Goal: Task Accomplishment & Management: Manage account settings

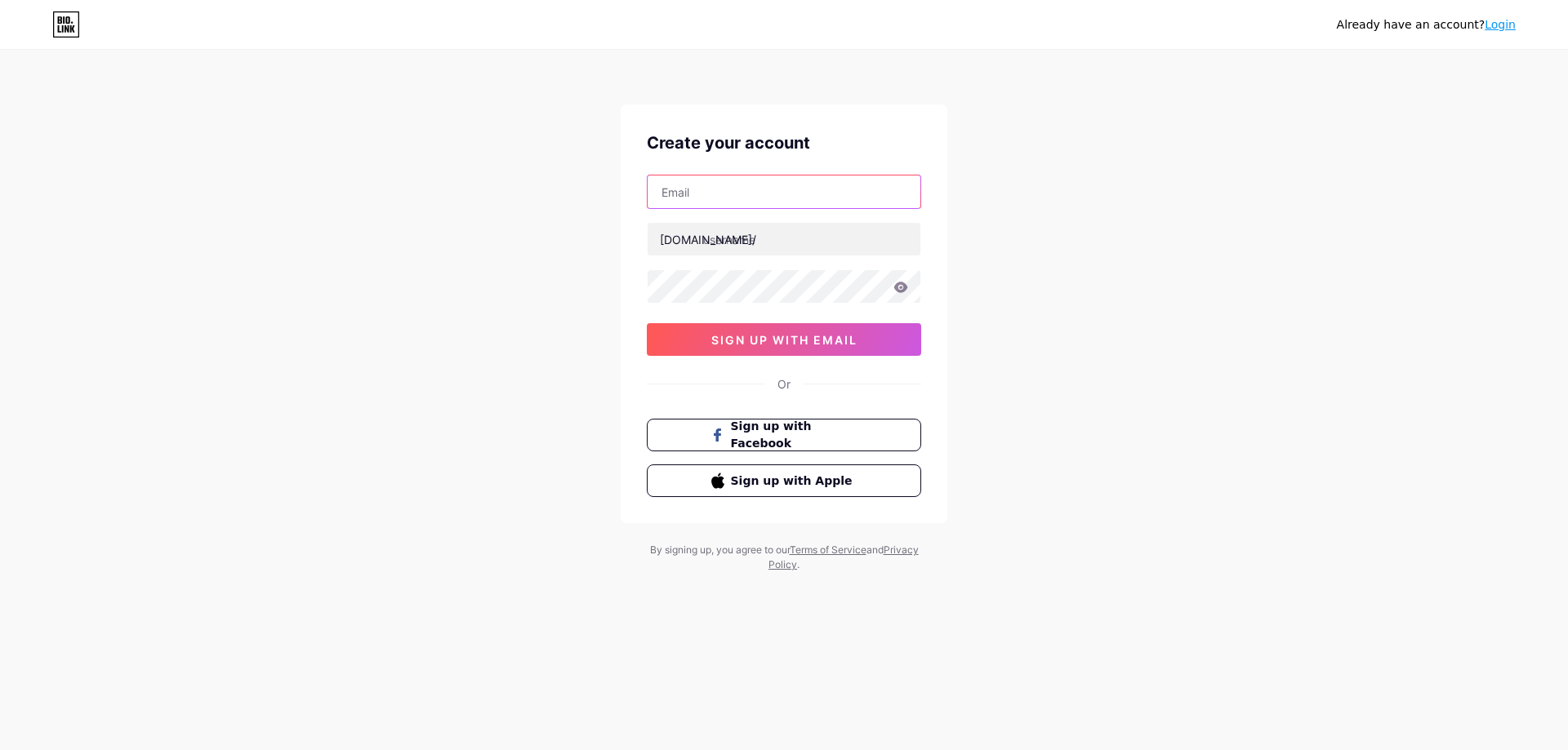
click at [721, 206] on input "text" at bounding box center [784, 191] width 273 height 32
type input "[EMAIL_ADDRESS][DOMAIN_NAME]"
click at [740, 221] on div "[EMAIL_ADDRESS][DOMAIN_NAME] [DOMAIN_NAME]/ sign up with email" at bounding box center [784, 265] width 274 height 182
click at [742, 248] on input "text" at bounding box center [784, 239] width 273 height 32
paste input "officieliptvsmarterspro"
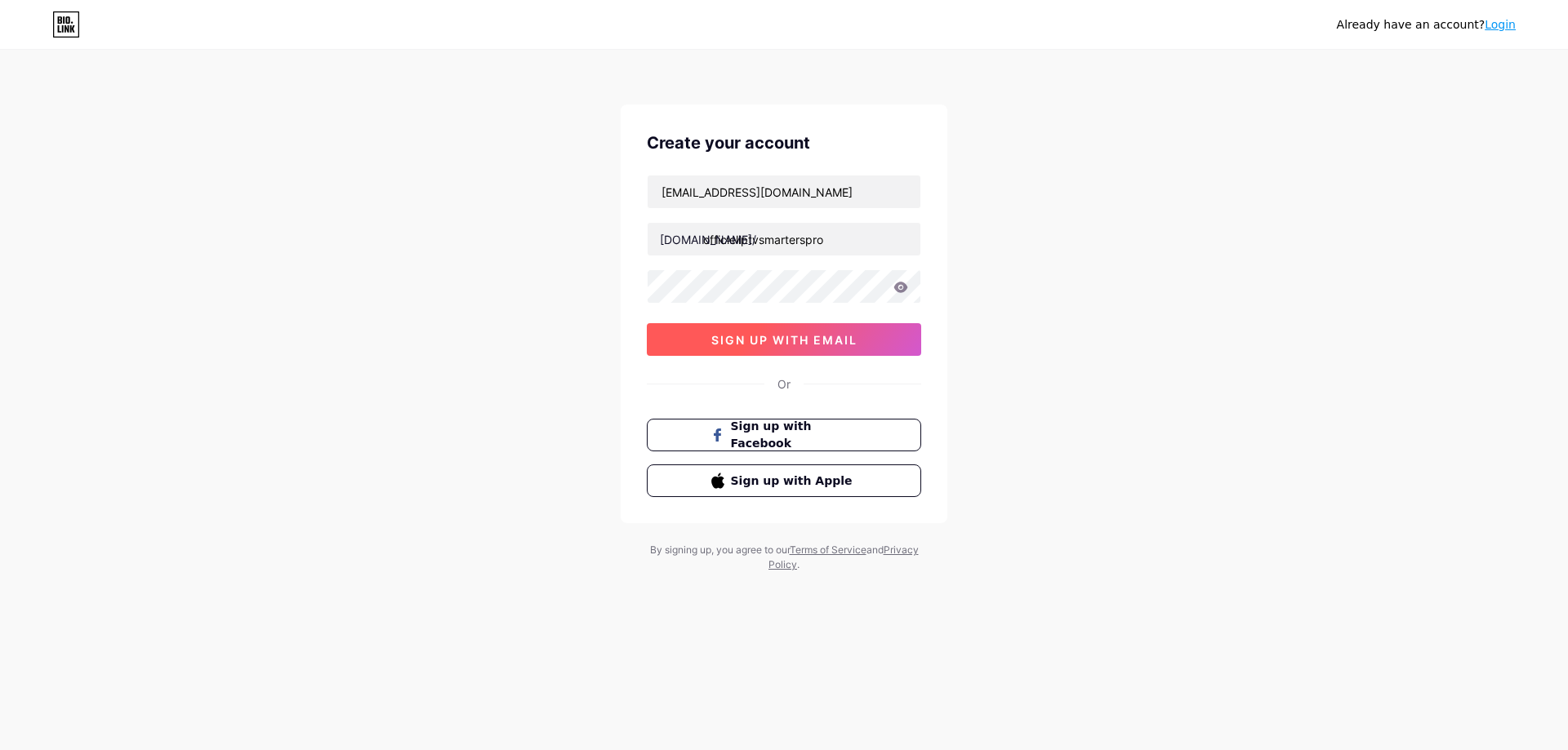
click at [761, 348] on span "sign up with email" at bounding box center [784, 340] width 146 height 14
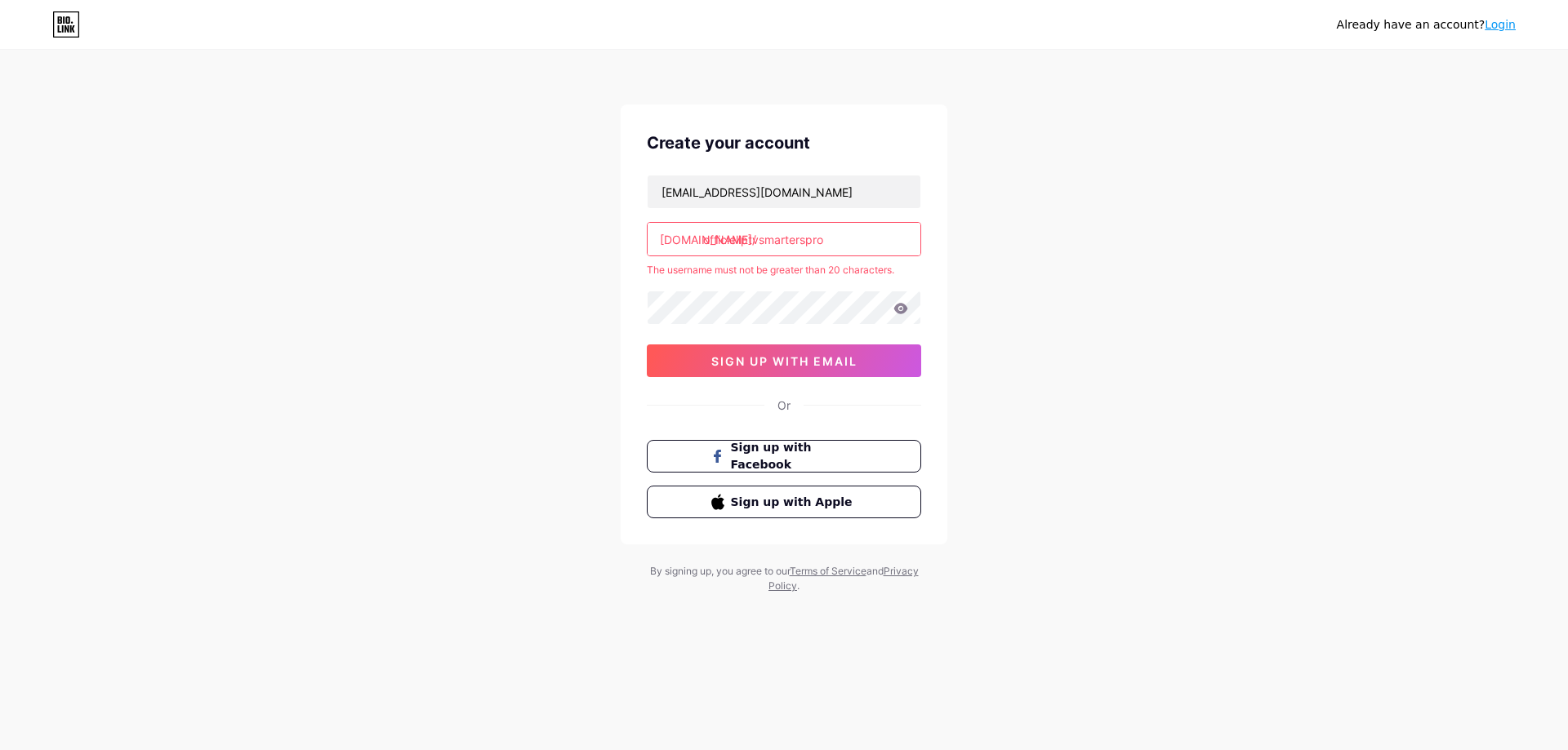
drag, startPoint x: 739, startPoint y: 241, endPoint x: 693, endPoint y: 241, distance: 46.0
click at [693, 241] on div "[DOMAIN_NAME]/ officieliptvsmarterspro" at bounding box center [784, 239] width 274 height 34
type input "iptvsmarterspro"
click at [852, 362] on span "sign up with email" at bounding box center [784, 361] width 146 height 14
click at [794, 235] on input "iptvsmarterspro" at bounding box center [784, 239] width 273 height 32
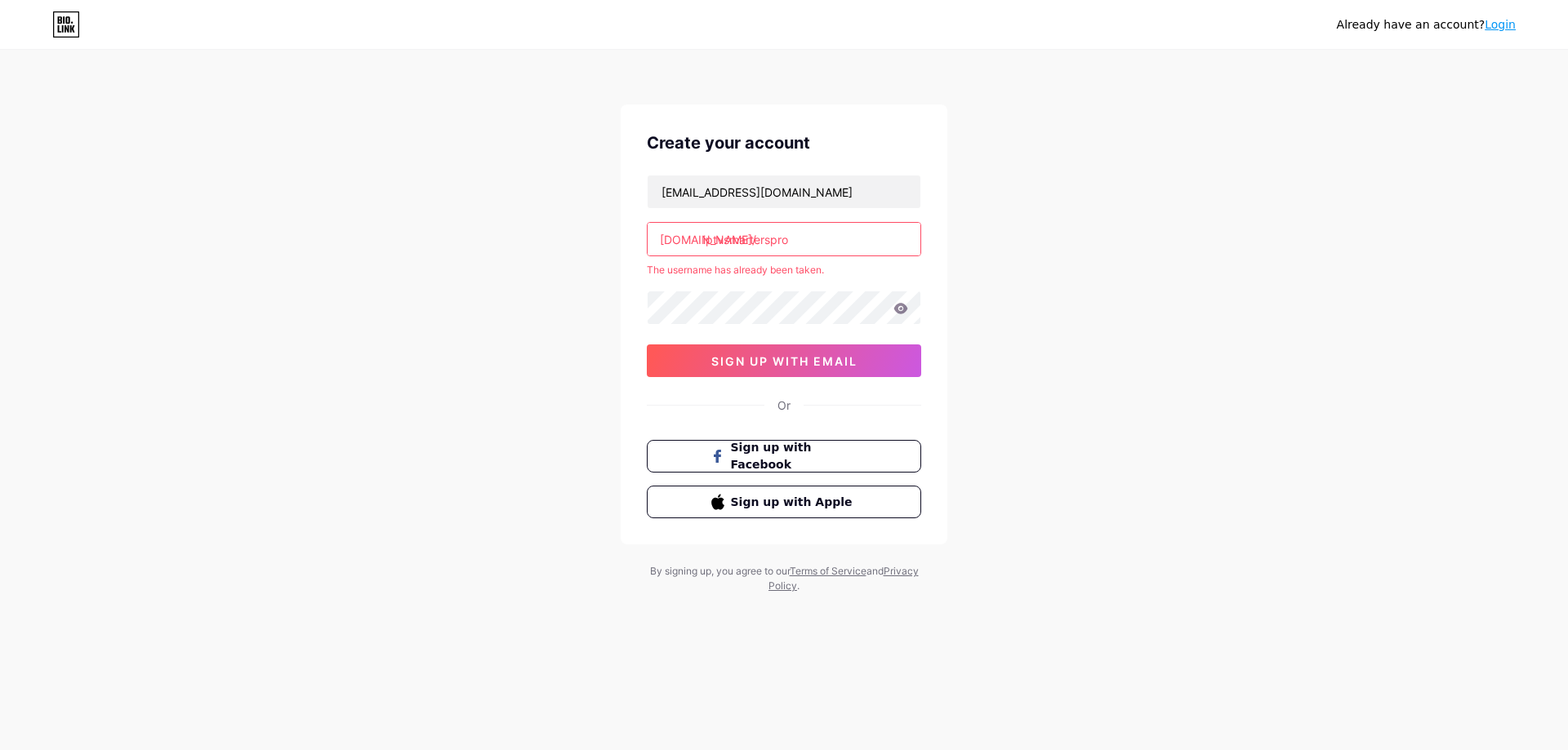
drag, startPoint x: 708, startPoint y: 243, endPoint x: 849, endPoint y: 242, distance: 141.0
click at [849, 242] on input "iptvsmarterspro" at bounding box center [784, 239] width 273 height 32
click at [852, 242] on input "iptvsmarterspro" at bounding box center [784, 239] width 273 height 32
click at [803, 248] on input "iptvsmarterspro" at bounding box center [784, 239] width 273 height 32
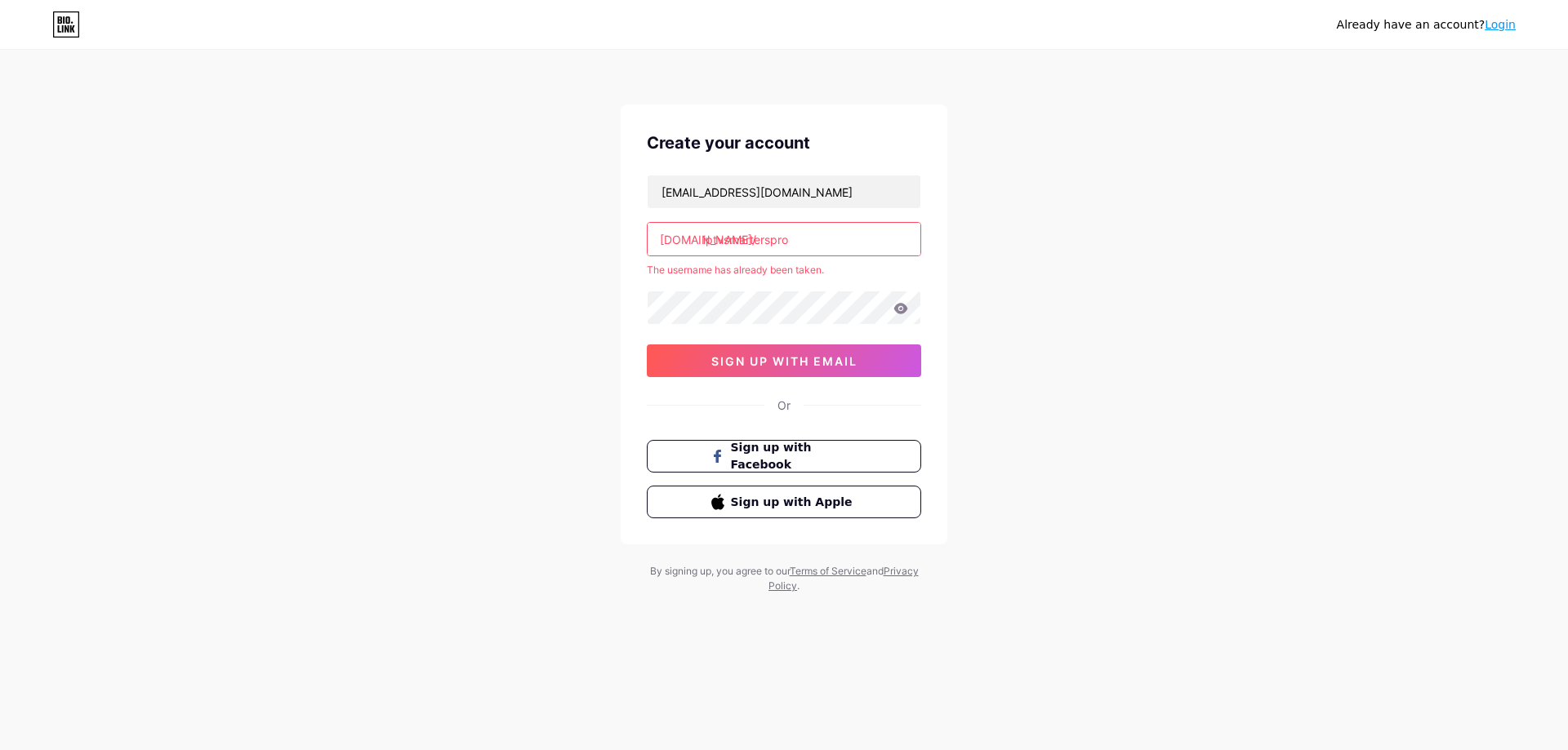
click at [1509, 27] on link "Login" at bounding box center [1500, 24] width 31 height 13
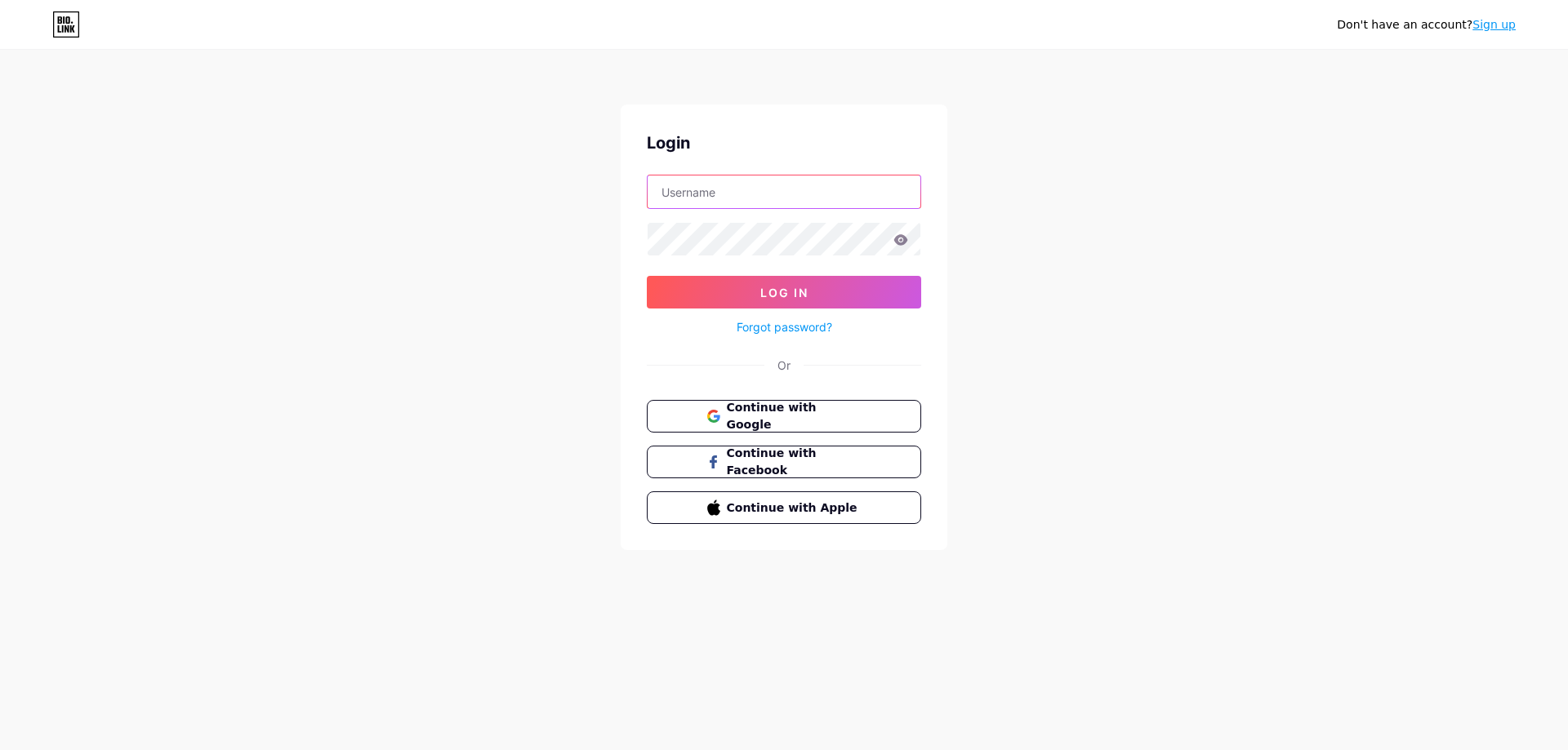
click at [729, 189] on input "text" at bounding box center [784, 191] width 273 height 32
drag, startPoint x: 755, startPoint y: 196, endPoint x: 839, endPoint y: 213, distance: 85.7
click at [839, 213] on form "[EMAIL_ADDRESS][DOMAIN_NAME] Log In Forgot password?" at bounding box center [784, 256] width 274 height 163
click at [794, 195] on input "renoberyvredxop" at bounding box center [784, 191] width 273 height 32
click at [736, 303] on button "Log In" at bounding box center [784, 292] width 274 height 32
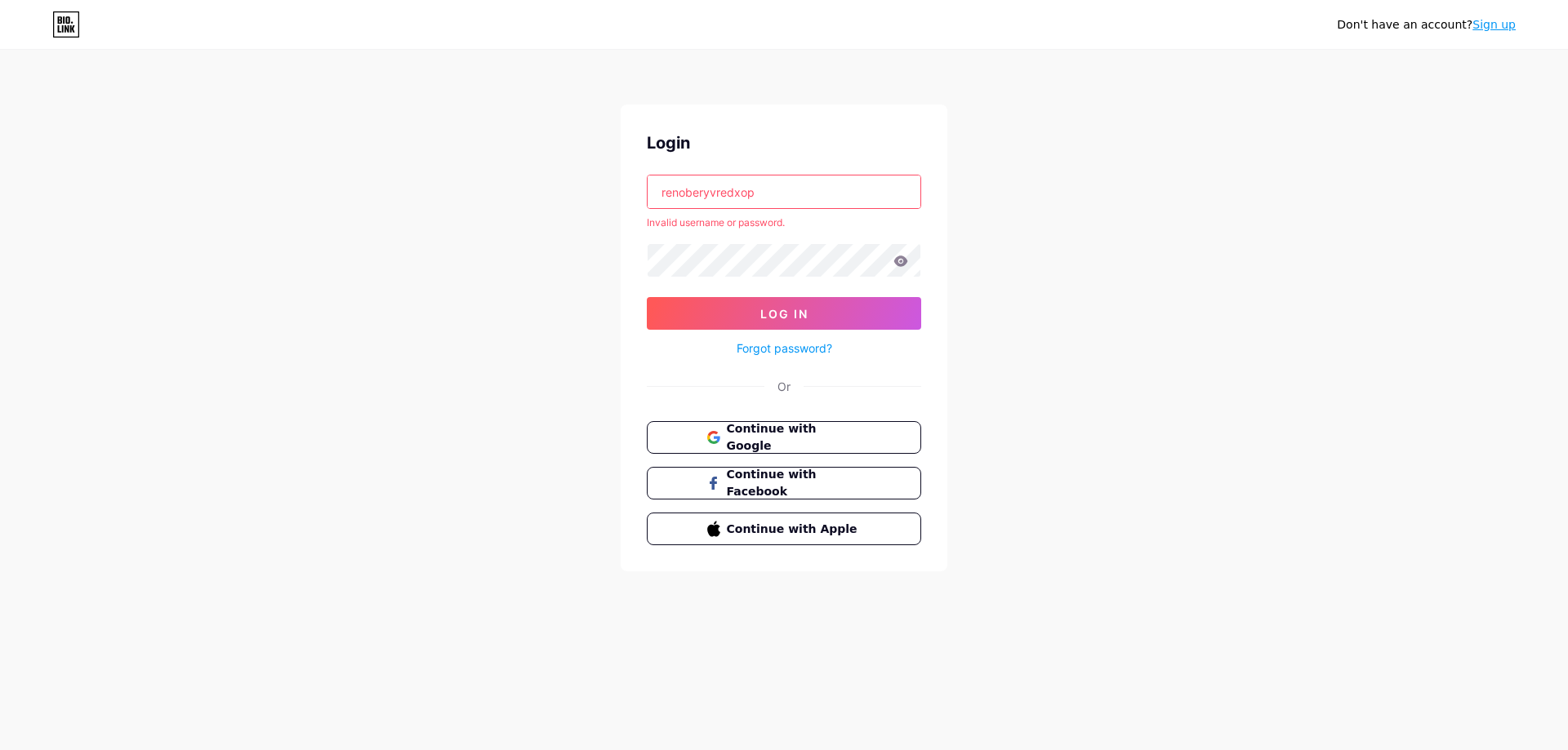
click at [780, 192] on input "renoberyvredxop" at bounding box center [784, 191] width 273 height 32
drag, startPoint x: 780, startPoint y: 192, endPoint x: 535, endPoint y: 167, distance: 246.3
click at [535, 167] on div "Don't have an account? Sign up Login renoberyvredxop Invalid username or passwo…" at bounding box center [784, 312] width 1568 height 624
type input "[EMAIL_ADDRESS][DOMAIN_NAME]"
click at [735, 328] on button "Log In" at bounding box center [784, 313] width 274 height 32
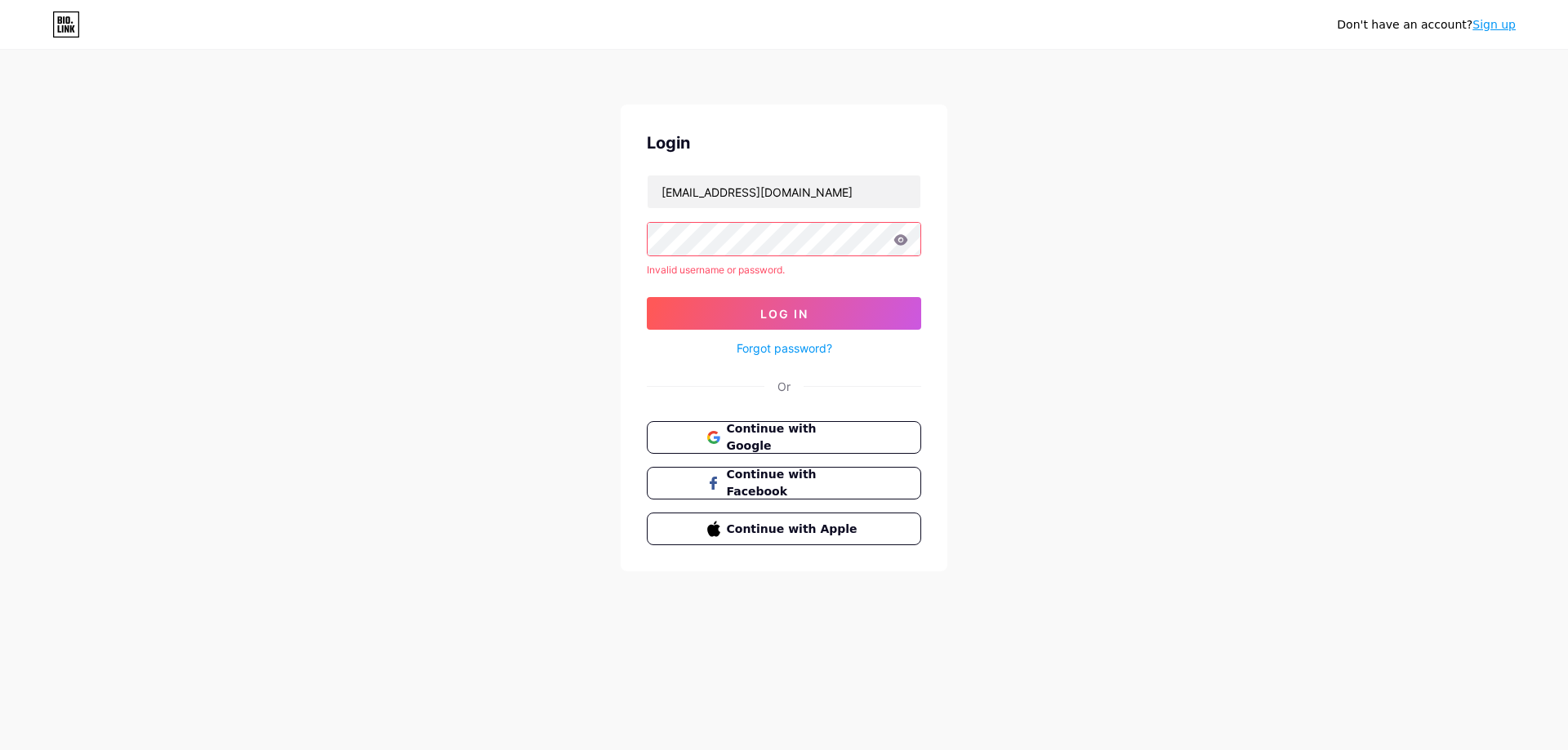
click at [1506, 27] on link "Sign up" at bounding box center [1494, 24] width 43 height 13
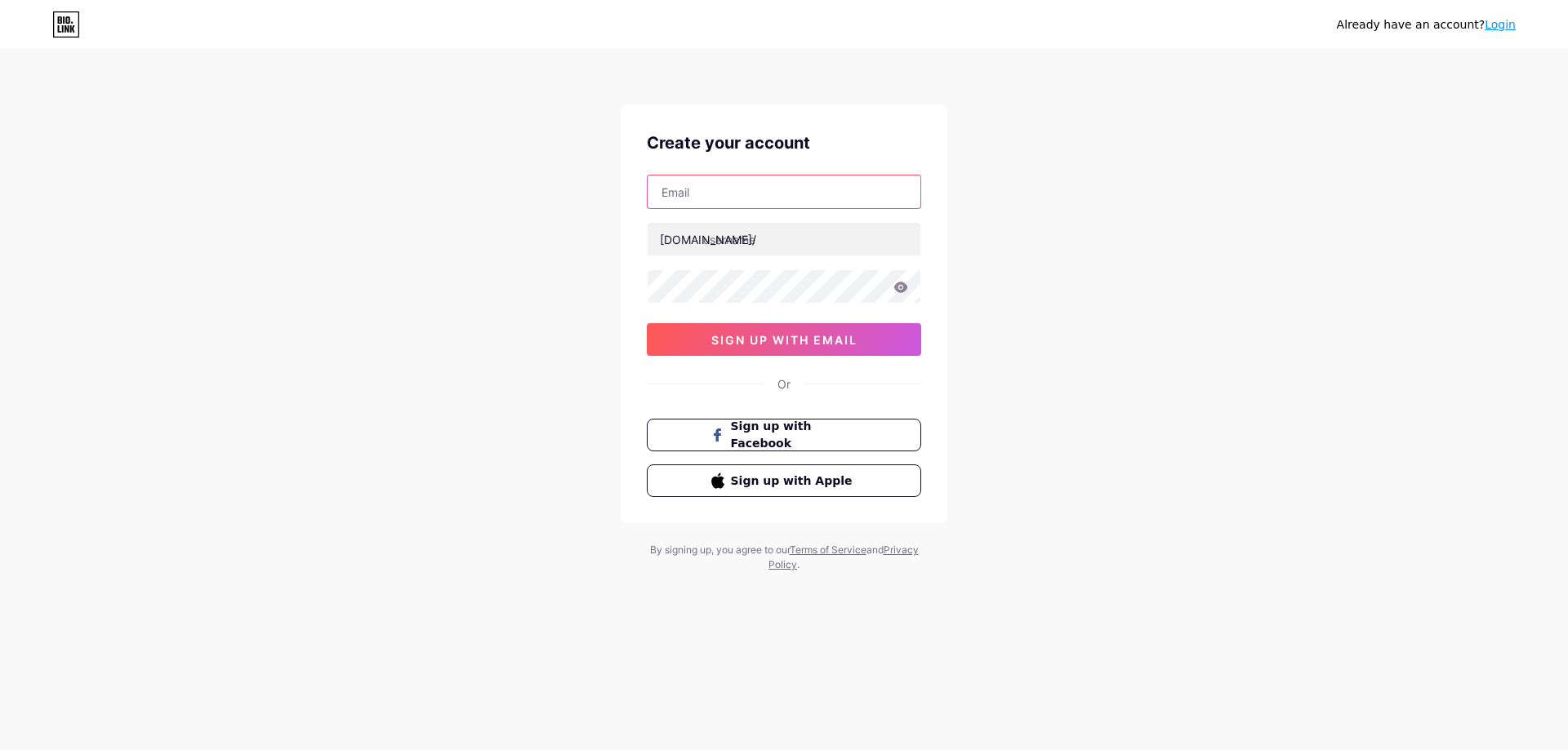
click at [757, 201] on input "text" at bounding box center [784, 191] width 273 height 32
type input "[EMAIL_ADDRESS][DOMAIN_NAME]"
click at [793, 249] on input "text" at bounding box center [784, 239] width 273 height 32
click at [755, 252] on input "text" at bounding box center [784, 239] width 273 height 32
paste input "iptvsmarters"
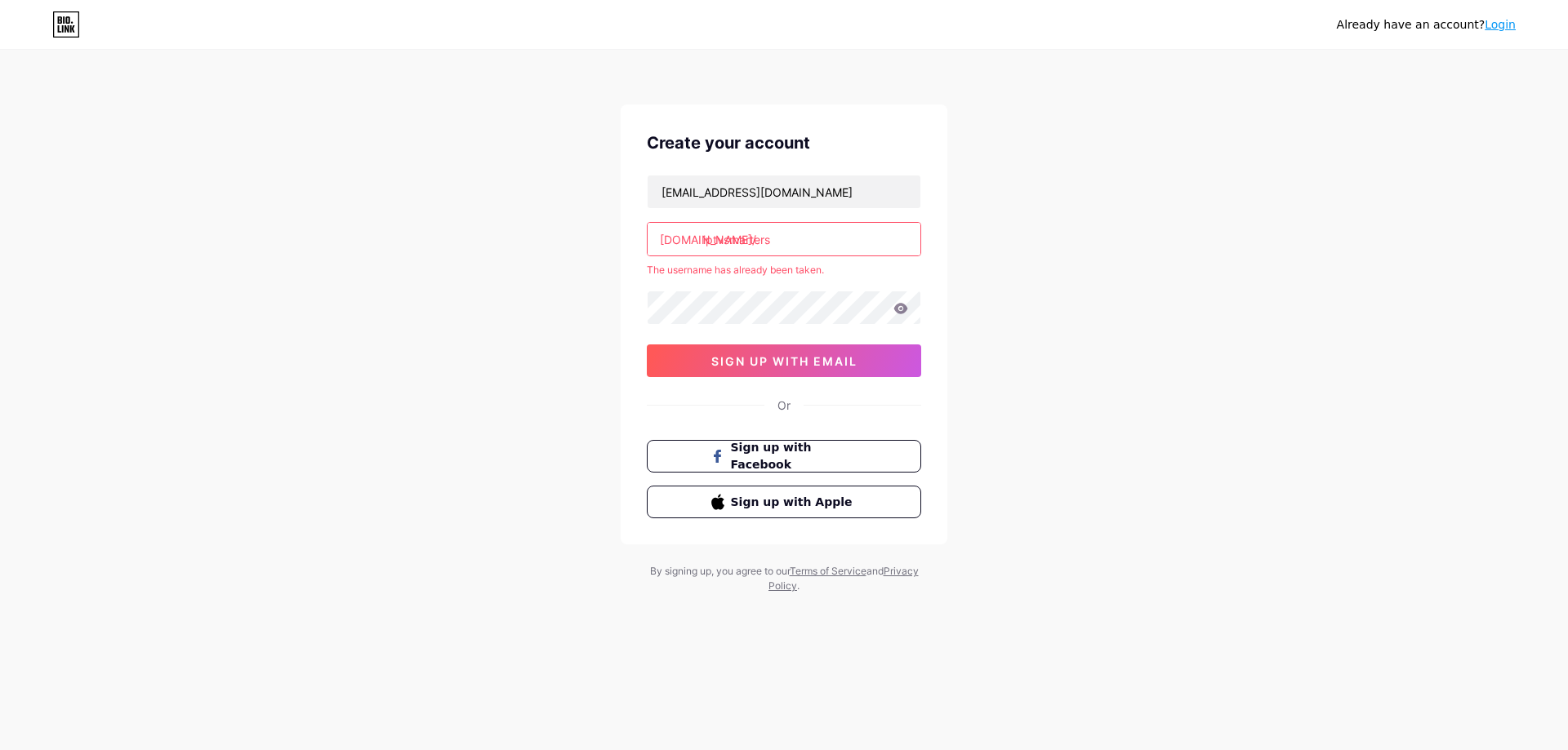
click at [807, 239] on input "iptvsmarters" at bounding box center [784, 239] width 273 height 32
click at [747, 368] on span "sign up with email" at bounding box center [784, 361] width 146 height 14
click at [747, 241] on input "iptvsmarters" at bounding box center [784, 239] width 273 height 32
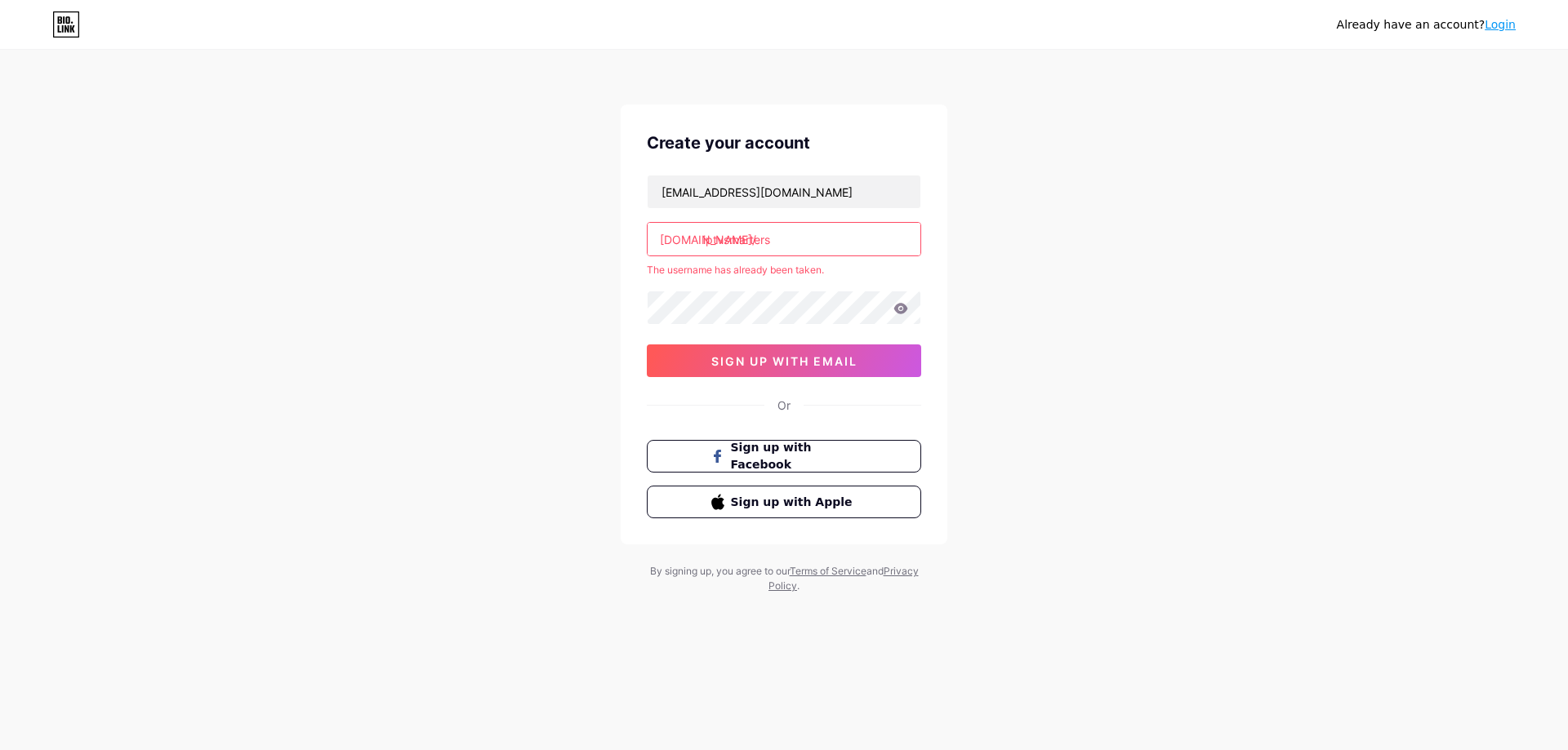
paste input "officieliptvsmarterspro"
click at [797, 250] on input "officieliptvsmarterspro" at bounding box center [784, 239] width 273 height 32
paste input "smartiptv"
click at [735, 241] on input "smart iptv" at bounding box center [784, 239] width 273 height 32
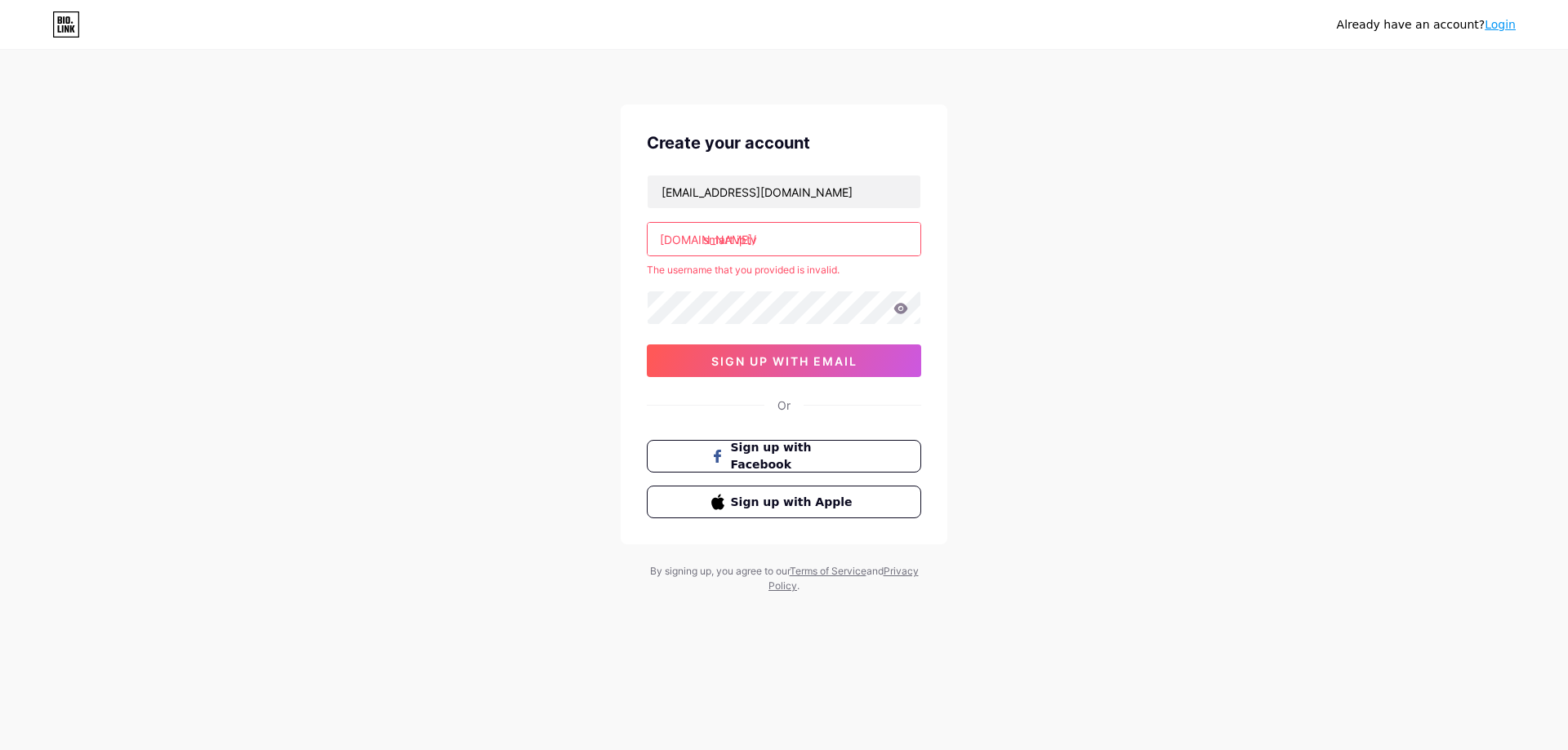
click at [740, 245] on input "smart iptv" at bounding box center [784, 239] width 273 height 32
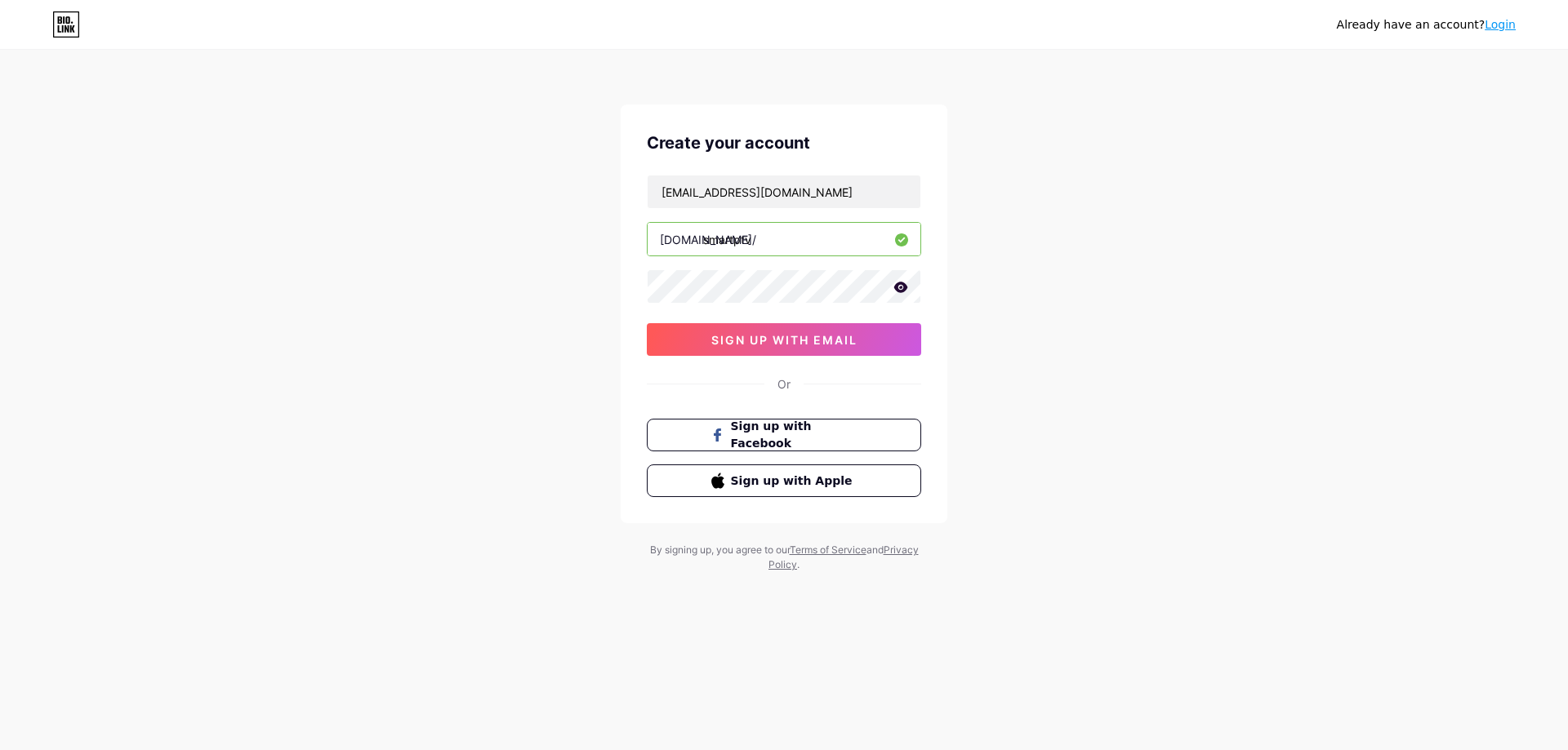
click at [733, 239] on input "smartptv" at bounding box center [784, 239] width 273 height 32
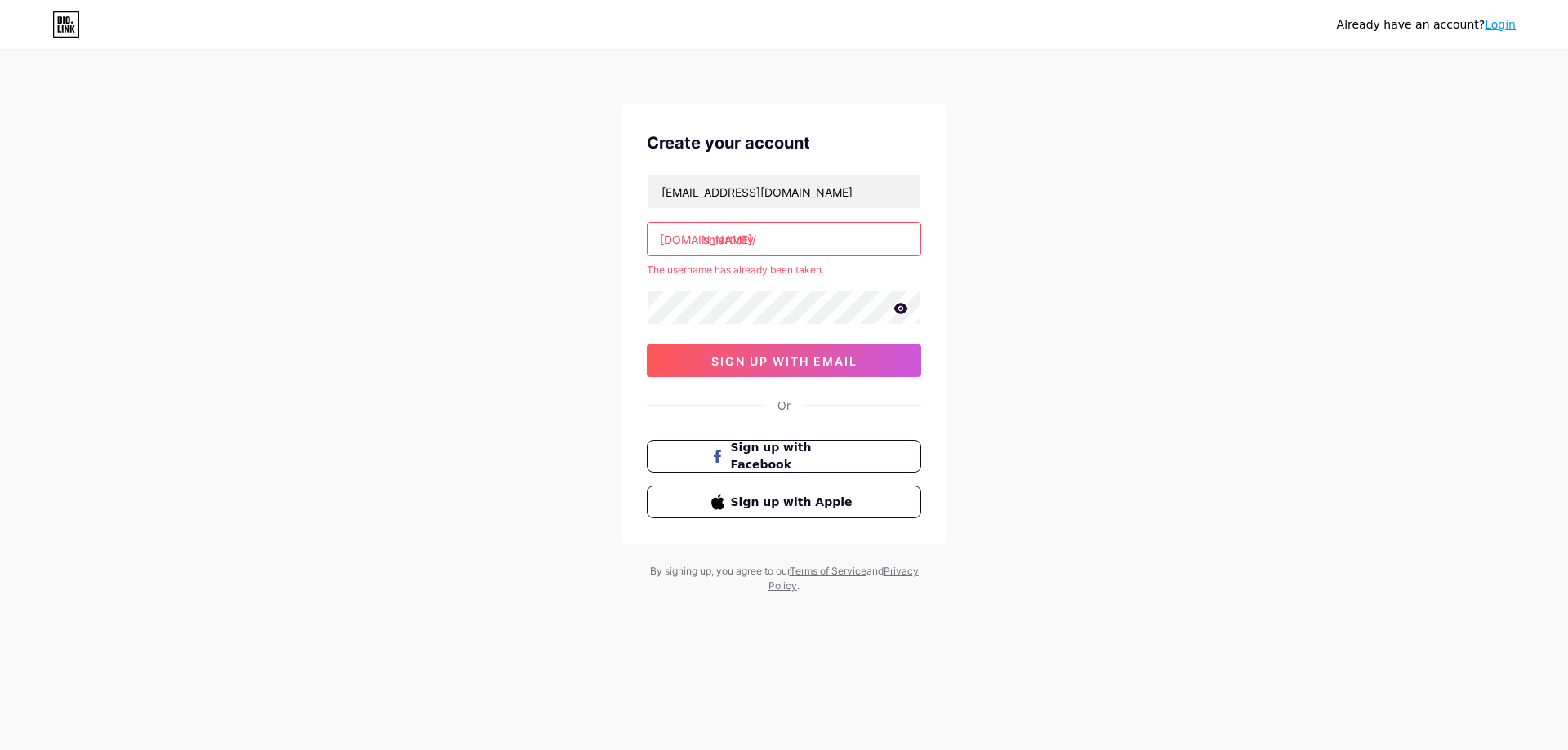
paste input "text"
drag, startPoint x: 702, startPoint y: 241, endPoint x: 779, endPoint y: 241, distance: 77.0
click at [779, 241] on input "smartiptv" at bounding box center [784, 239] width 273 height 32
click at [737, 243] on input "smart iptv" at bounding box center [784, 239] width 273 height 32
click at [755, 362] on span "sign up with email" at bounding box center [784, 361] width 146 height 14
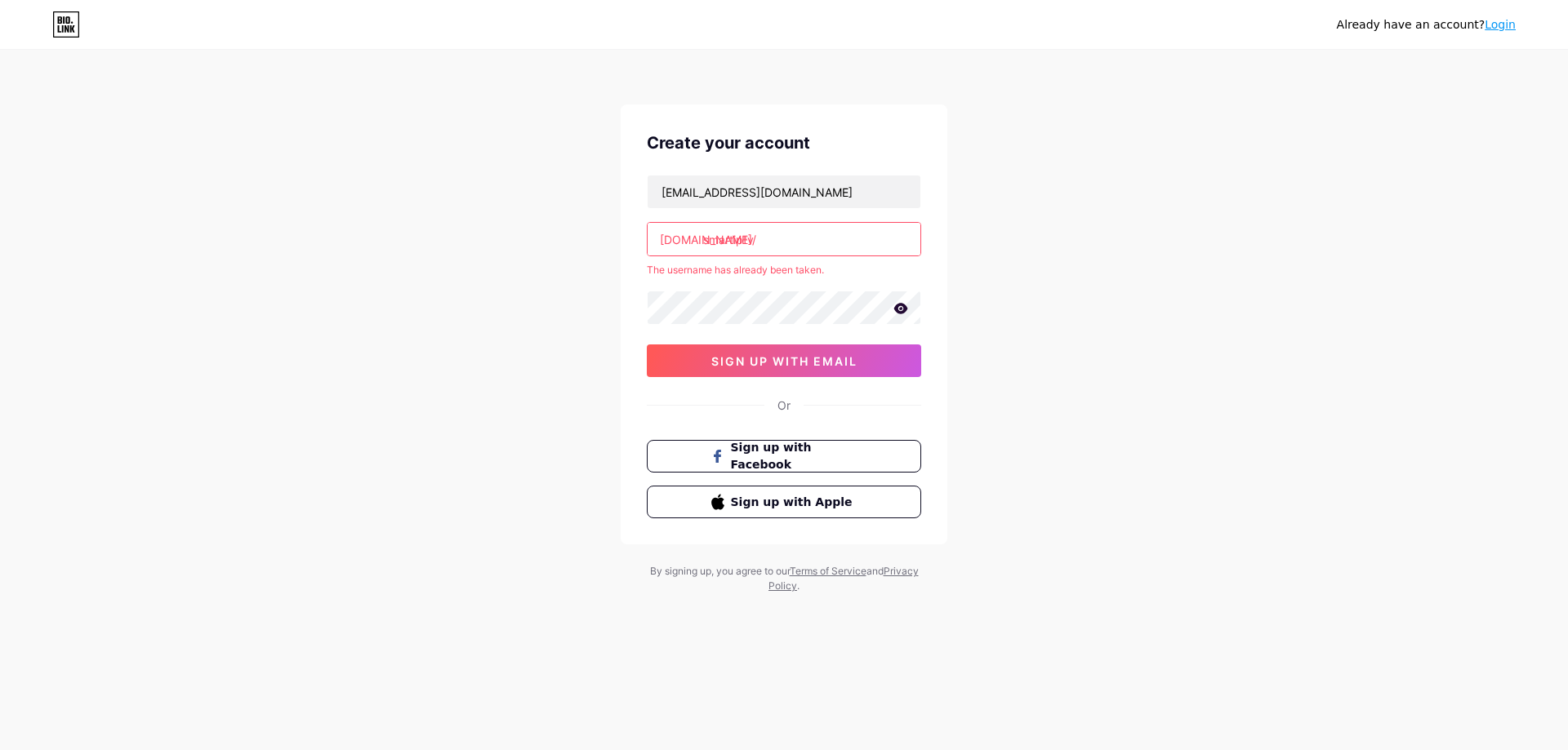
paste input "abonnemen"
drag, startPoint x: 705, startPoint y: 244, endPoint x: 765, endPoint y: 248, distance: 60.1
click at [765, 248] on input "smartiptv" at bounding box center [784, 239] width 273 height 32
click at [775, 240] on input "abonnement iptv" at bounding box center [784, 239] width 273 height 32
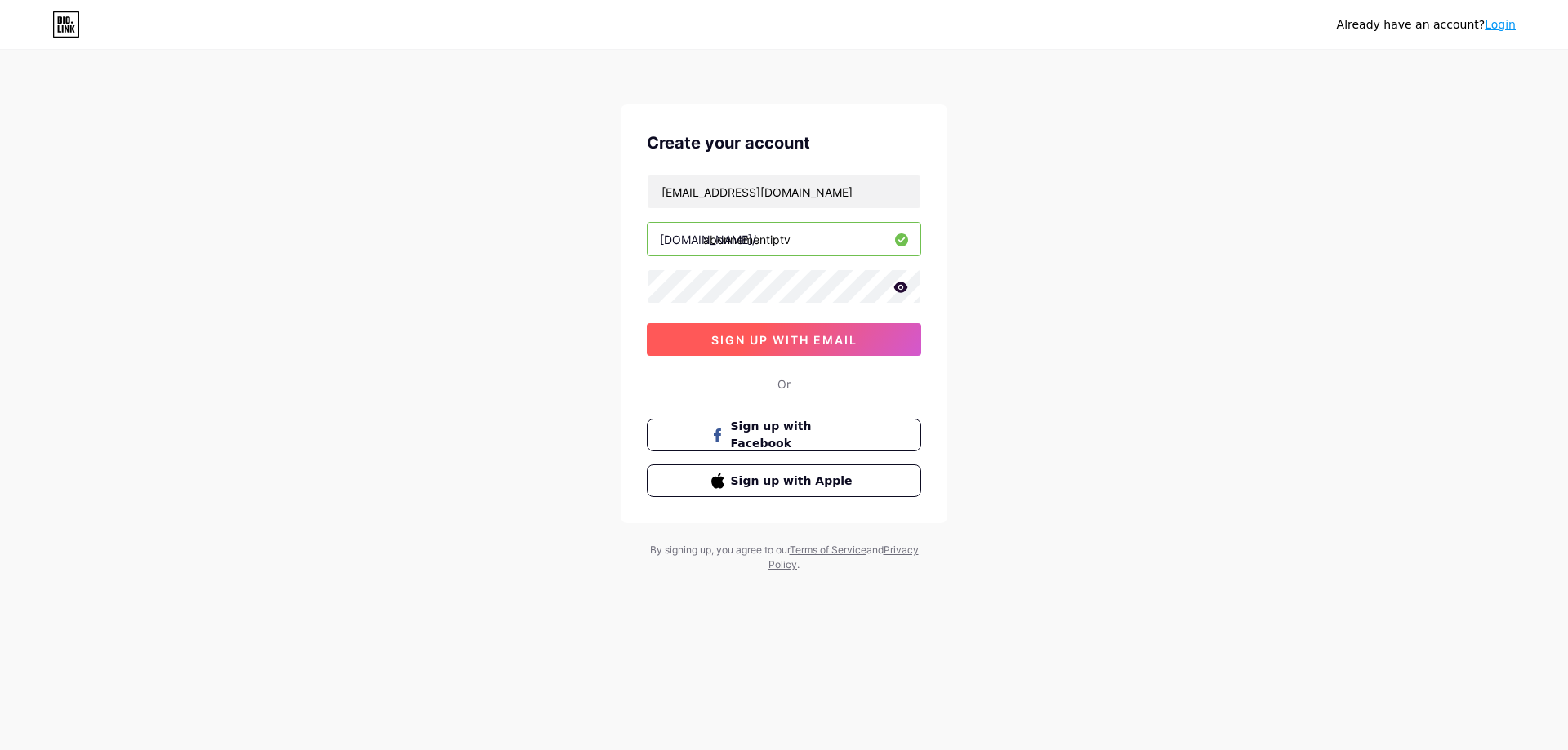
type input "abonnementiptv"
click at [800, 345] on span "sign up with email" at bounding box center [784, 340] width 146 height 14
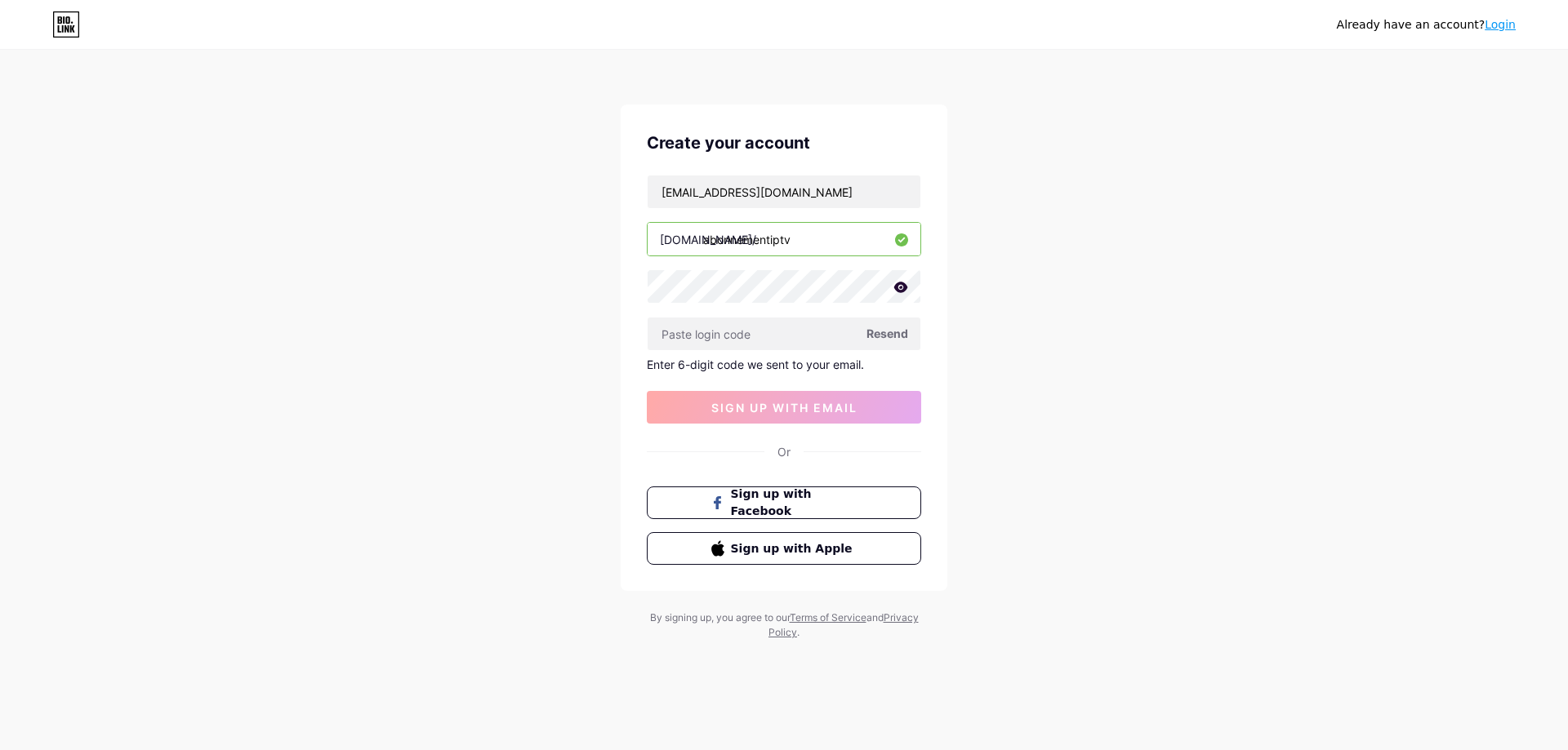
drag, startPoint x: 705, startPoint y: 242, endPoint x: 800, endPoint y: 242, distance: 95.0
click at [800, 242] on input "abonnementiptv" at bounding box center [784, 239] width 273 height 32
click at [732, 349] on input "text" at bounding box center [784, 334] width 273 height 32
paste input "928071"
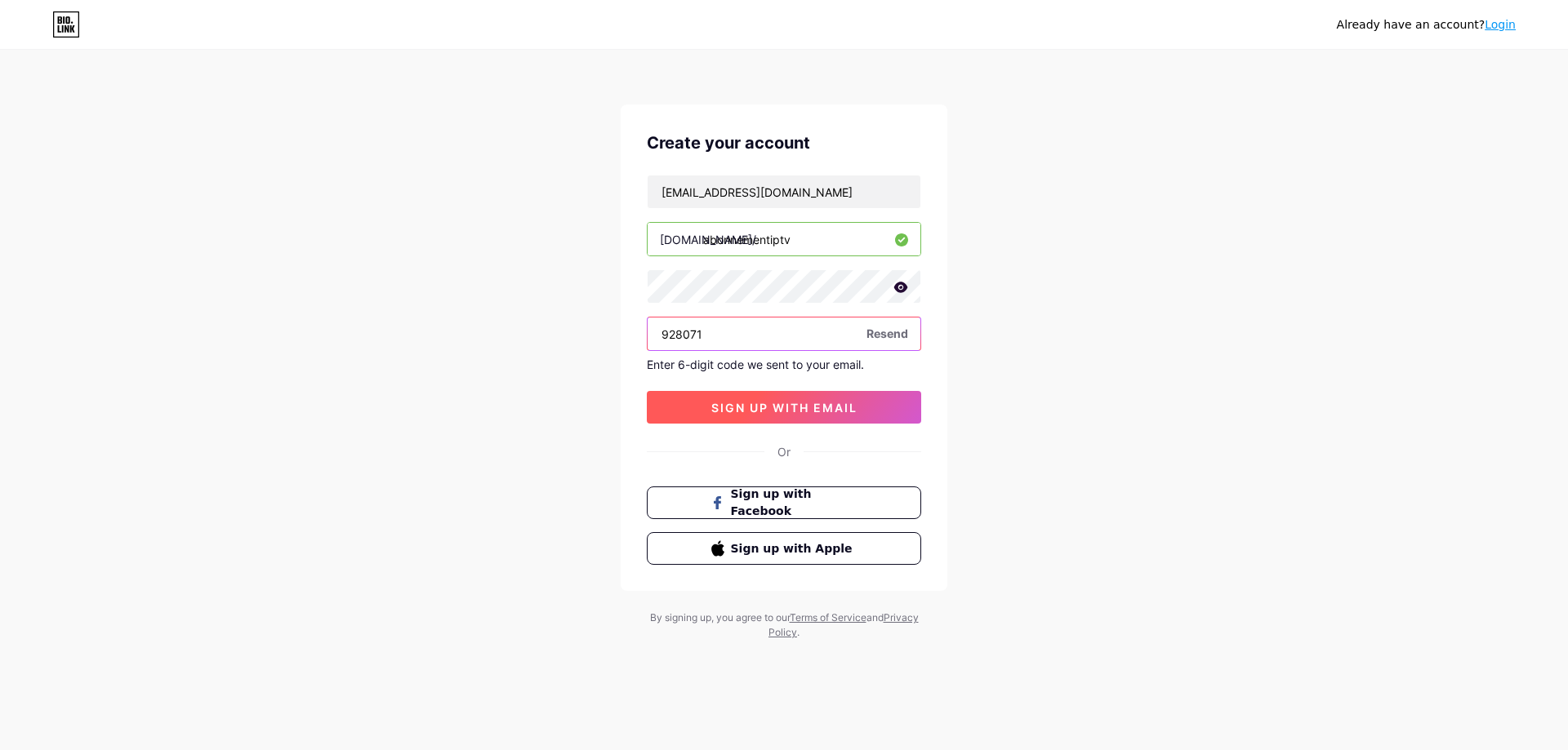
type input "928071"
click at [750, 410] on span "sign up with email" at bounding box center [784, 407] width 146 height 14
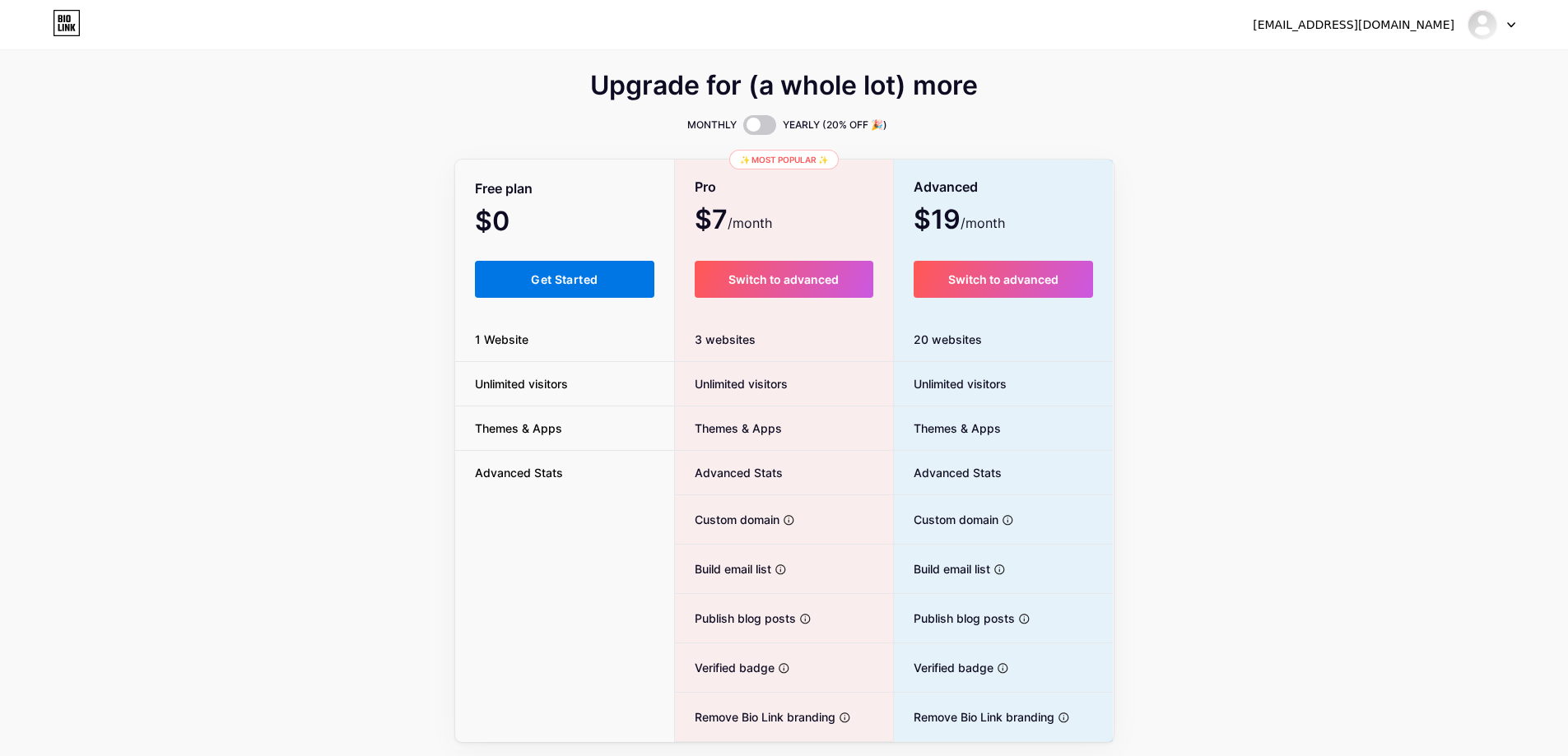
click at [597, 286] on span "Get Started" at bounding box center [564, 279] width 66 height 14
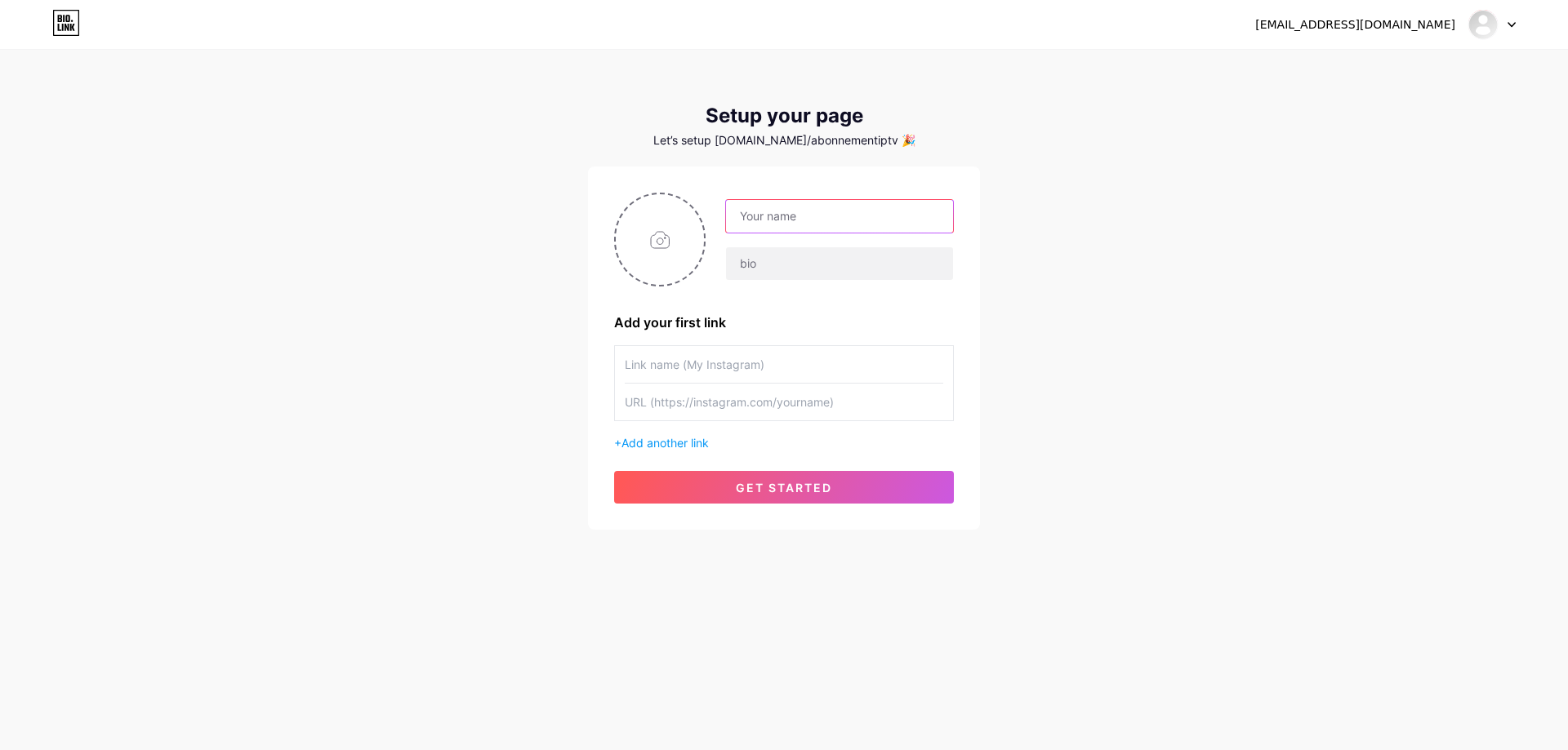
click at [787, 233] on input "text" at bounding box center [838, 216] width 227 height 32
click at [679, 260] on input "file" at bounding box center [660, 240] width 88 height 90
type input "C:\fakepath\Profile Image.jpg"
click at [798, 233] on input "text" at bounding box center [838, 216] width 227 height 32
paste input "OFFICIAL IPTV SMARTERS PRO"
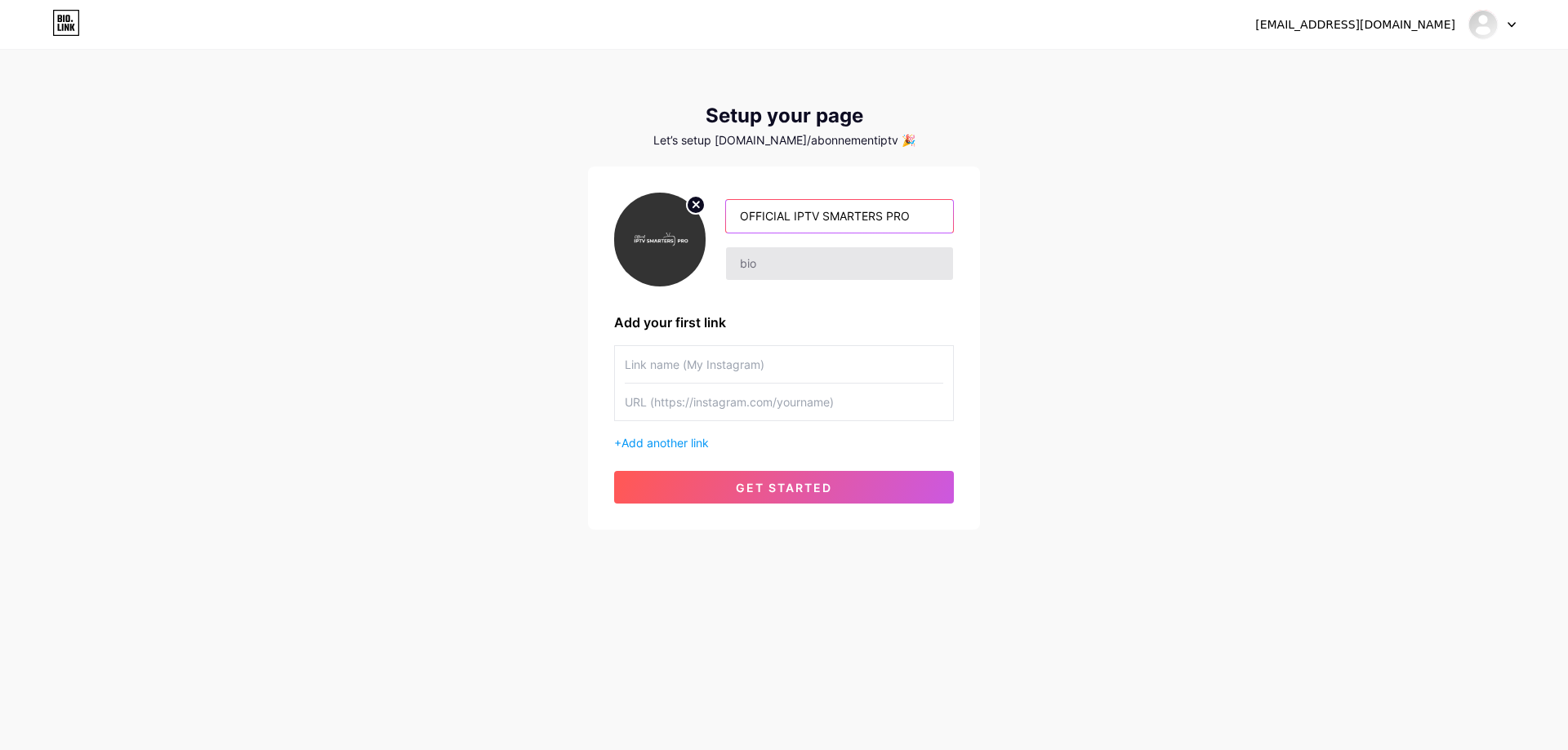
type input "OFFICIAL IPTV SMARTERS PRO"
click at [785, 278] on input "text" at bounding box center [838, 263] width 227 height 32
paste input "IPTV Smarters Pro Subscription guarantees stable and smooth access to a wide se…"
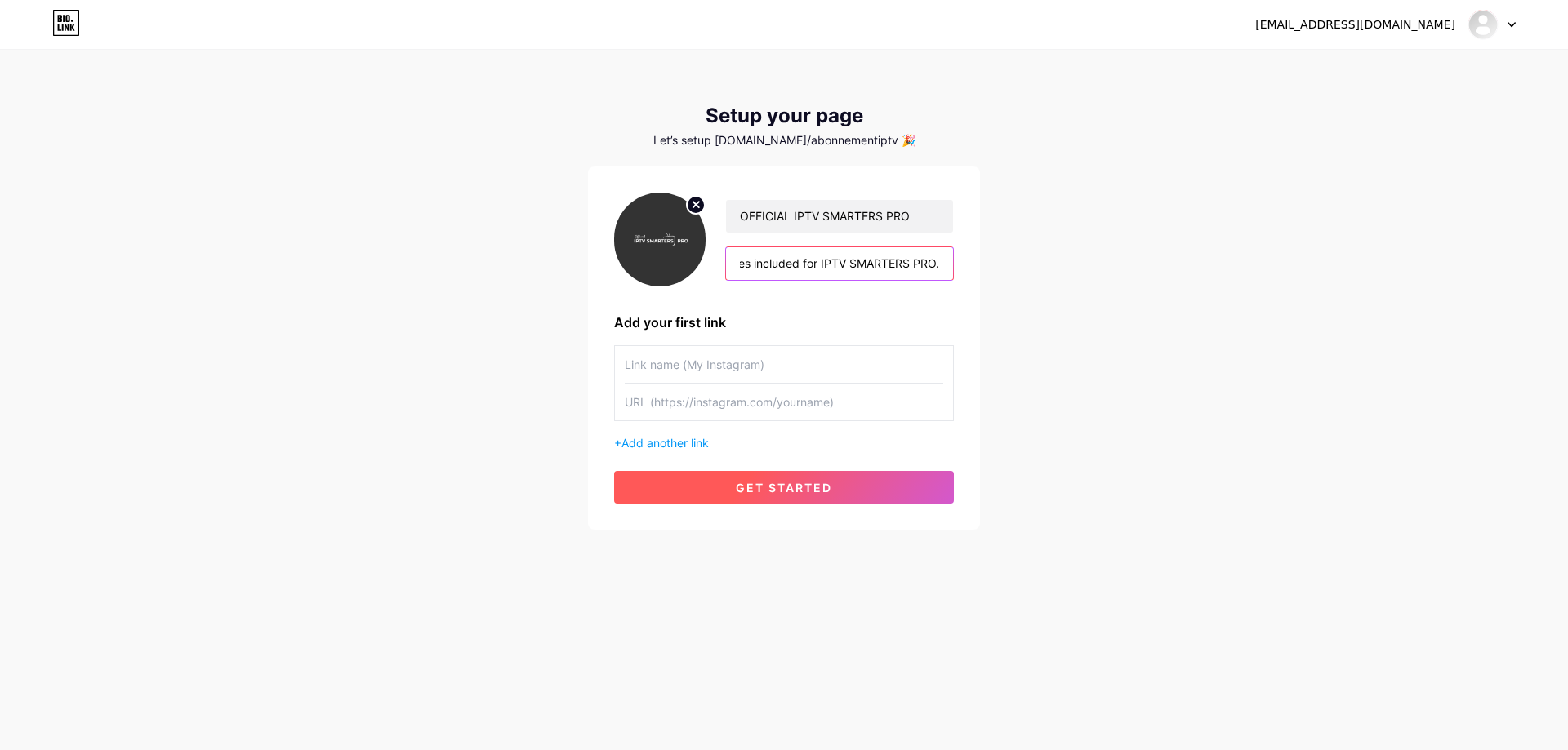
type input "IPTV Smarters Pro Subscription guarantees stable and smooth access to a wide se…"
click at [847, 504] on button "get started" at bounding box center [784, 487] width 340 height 32
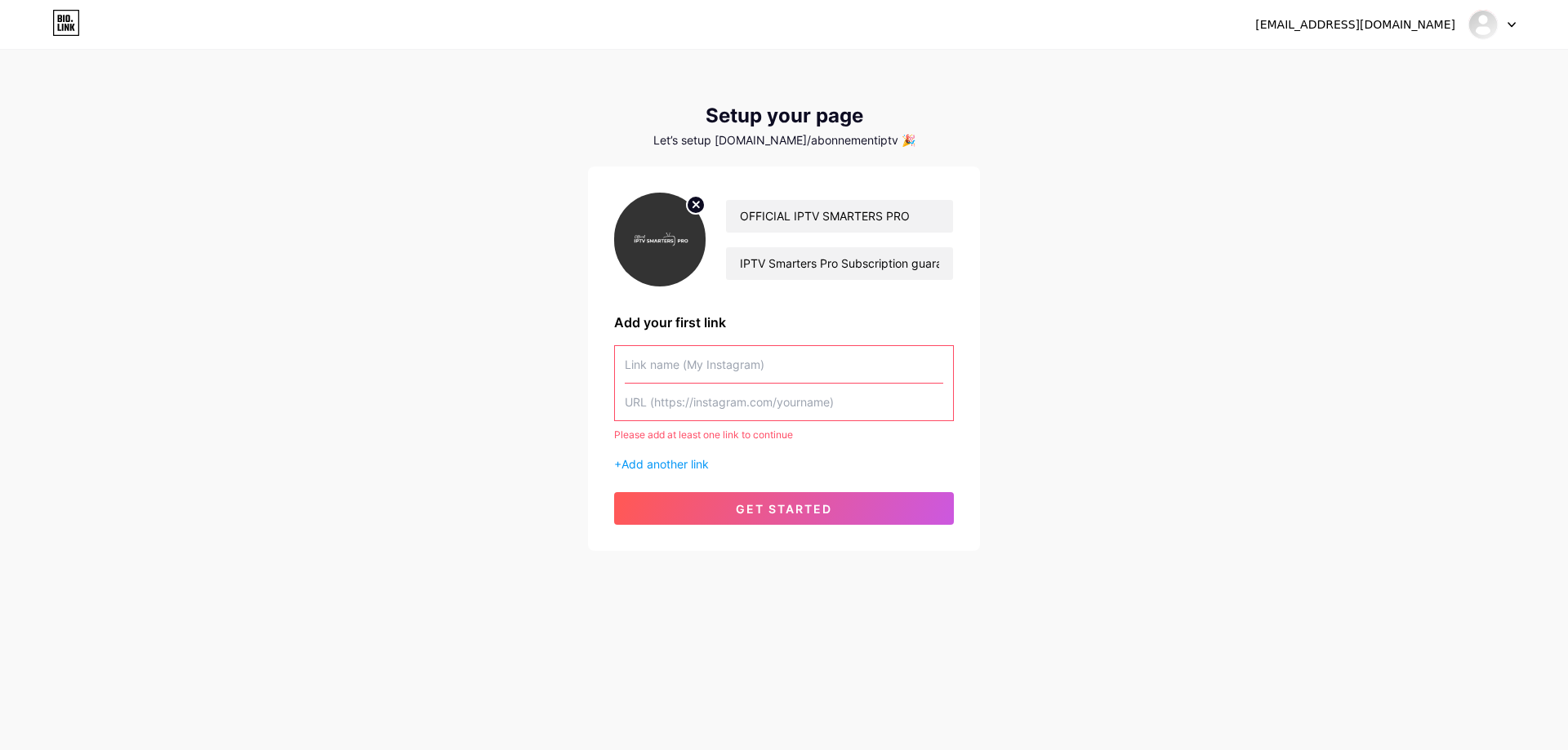
click at [736, 383] on input "text" at bounding box center [784, 364] width 318 height 36
click at [740, 383] on input "text" at bounding box center [784, 364] width 318 height 36
click at [721, 420] on input "text" at bounding box center [784, 402] width 318 height 36
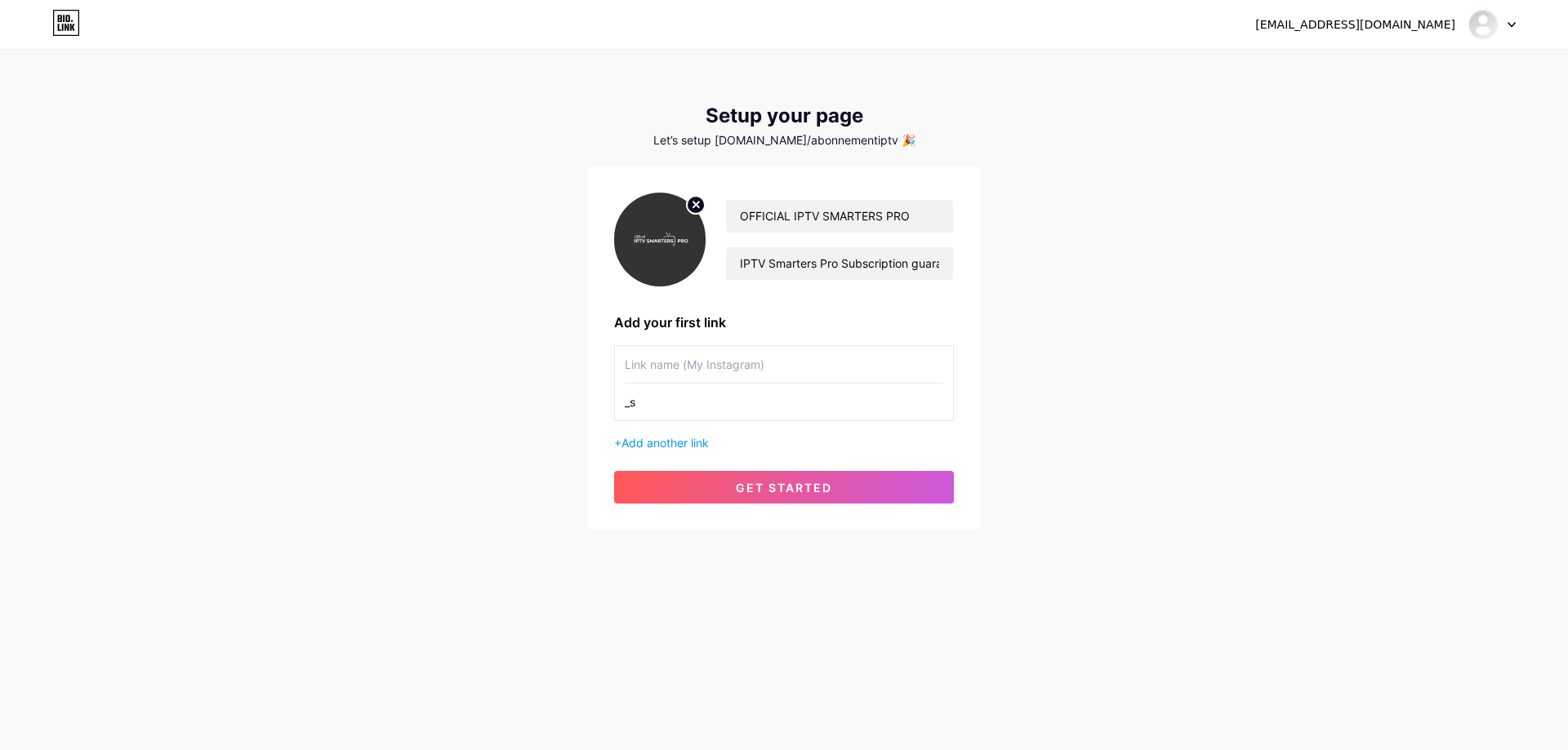
type input "_"
paste input "[URL][DOMAIN_NAME]"
type input "[URL][DOMAIN_NAME]"
click at [730, 383] on input "text" at bounding box center [784, 364] width 318 height 36
type input "whatsapp"
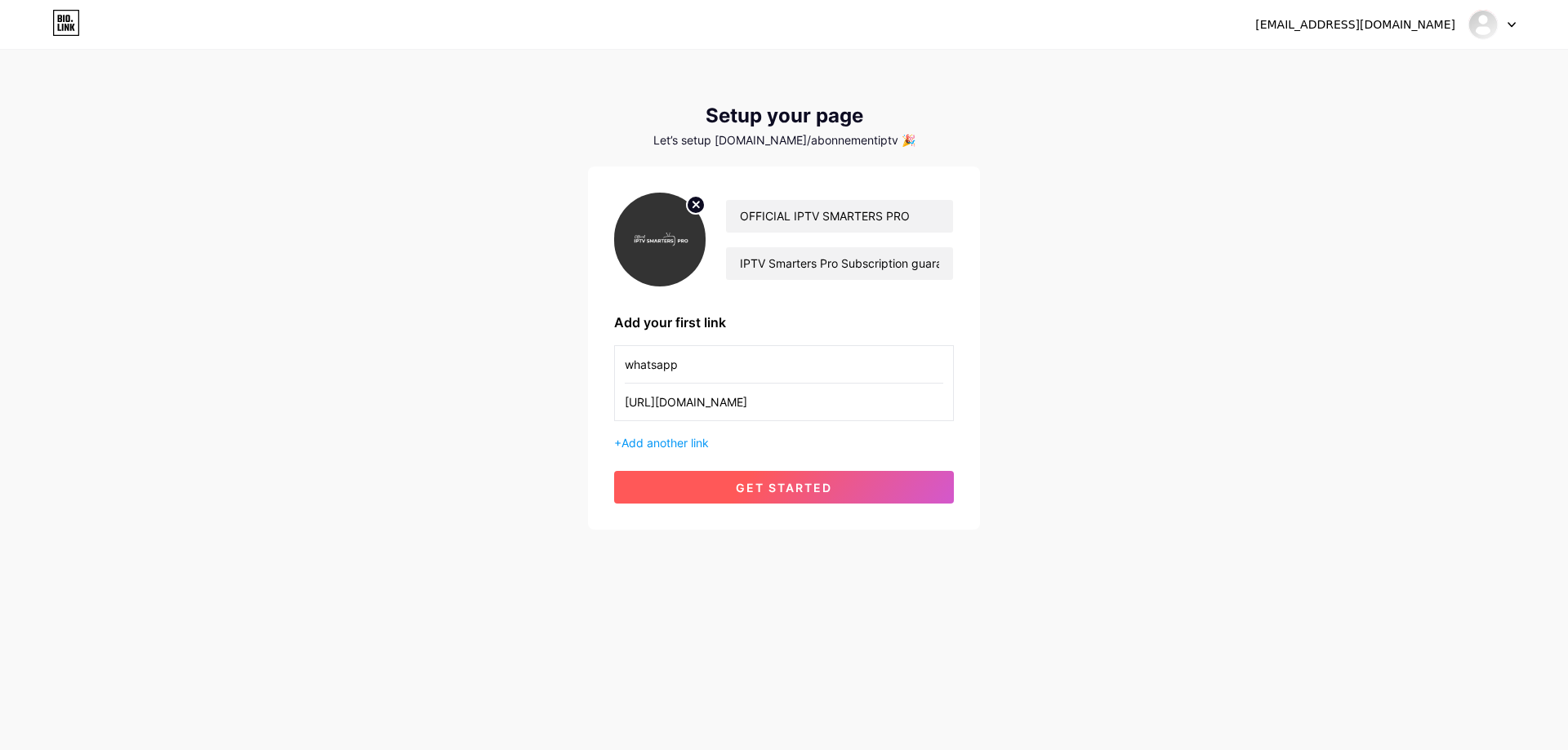
click at [923, 504] on button "get started" at bounding box center [784, 487] width 340 height 32
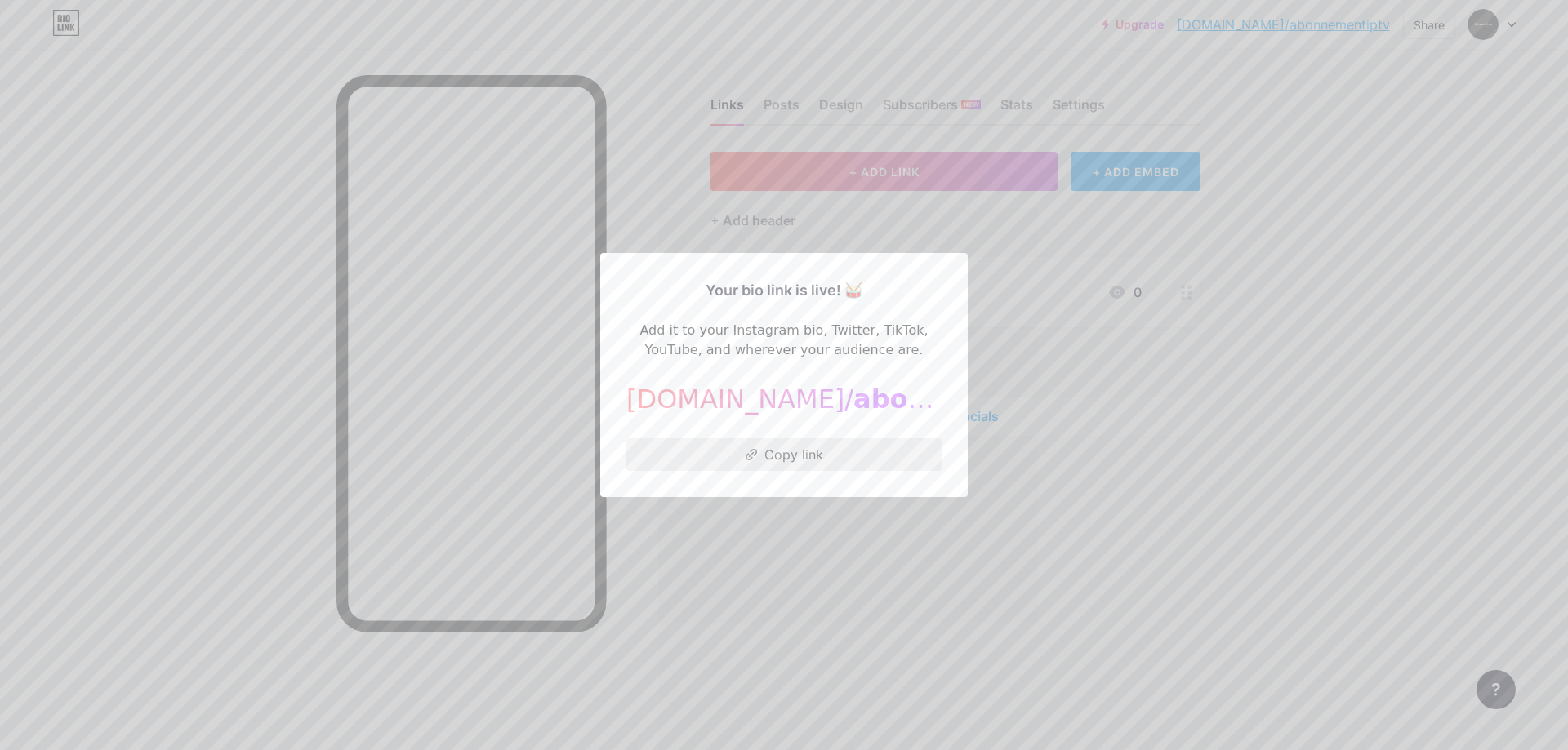
click at [792, 471] on button "Copy link" at bounding box center [784, 455] width 315 height 32
click at [982, 585] on div at bounding box center [784, 375] width 1568 height 750
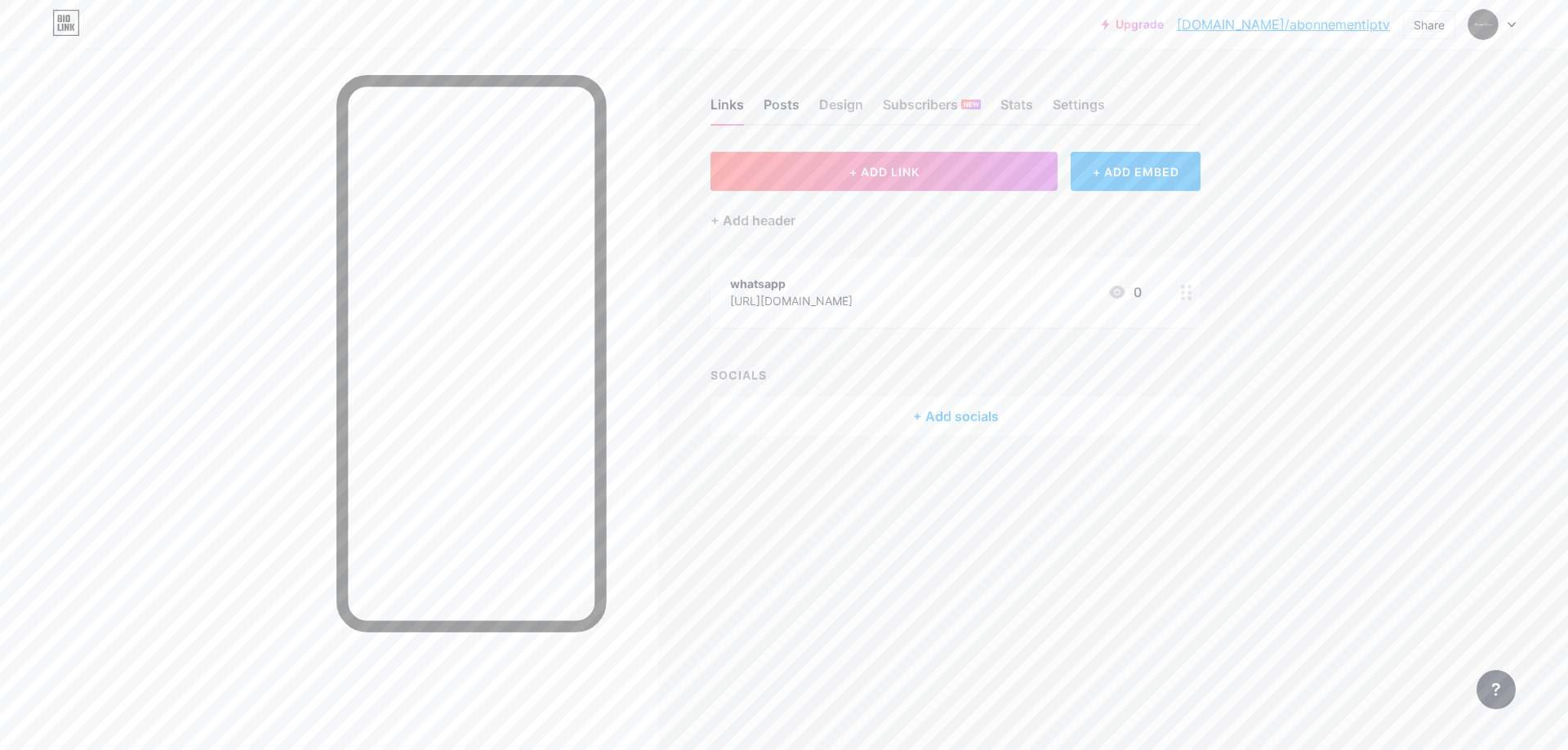
click at [789, 109] on div "Posts" at bounding box center [782, 109] width 36 height 29
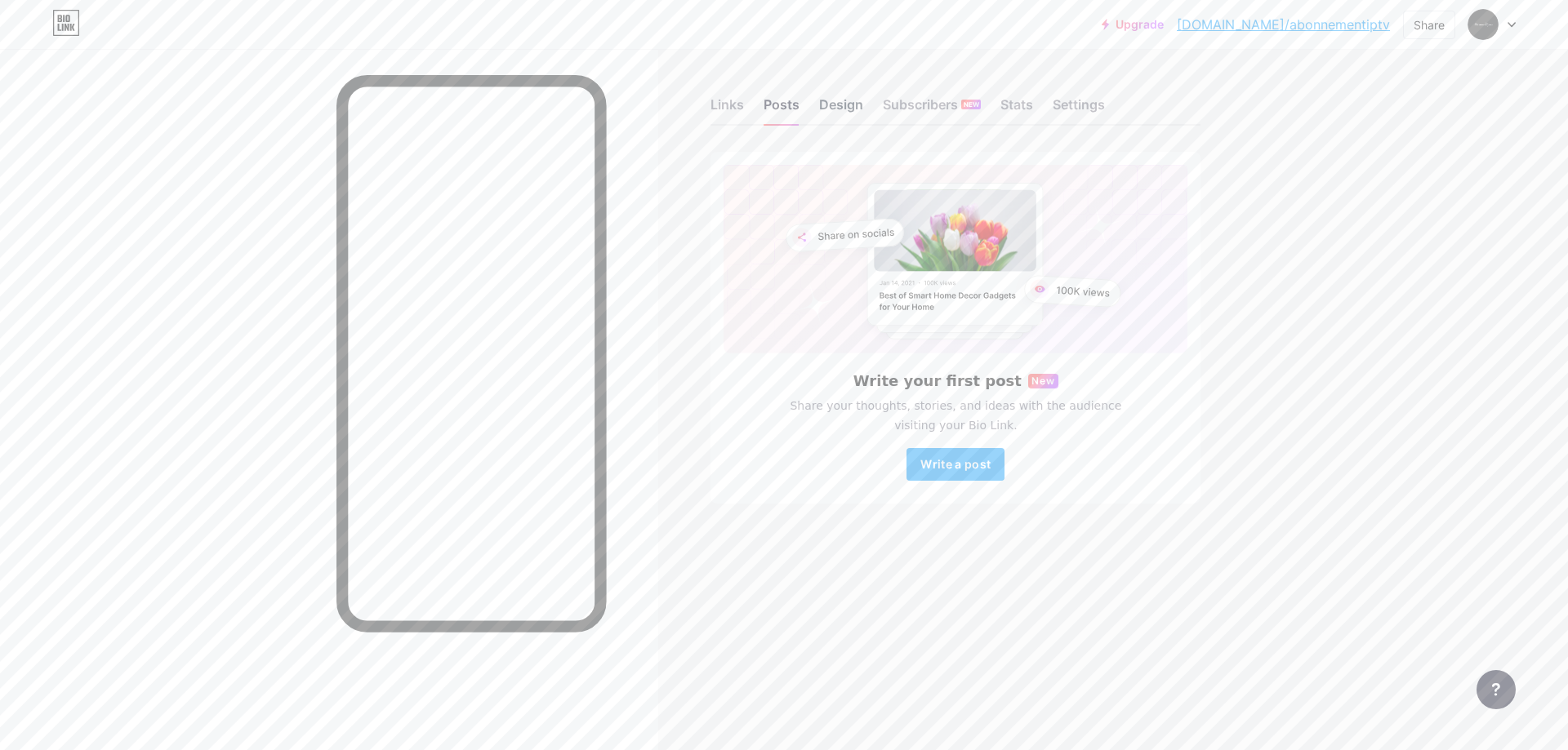
click at [832, 110] on div "Design" at bounding box center [840, 109] width 44 height 29
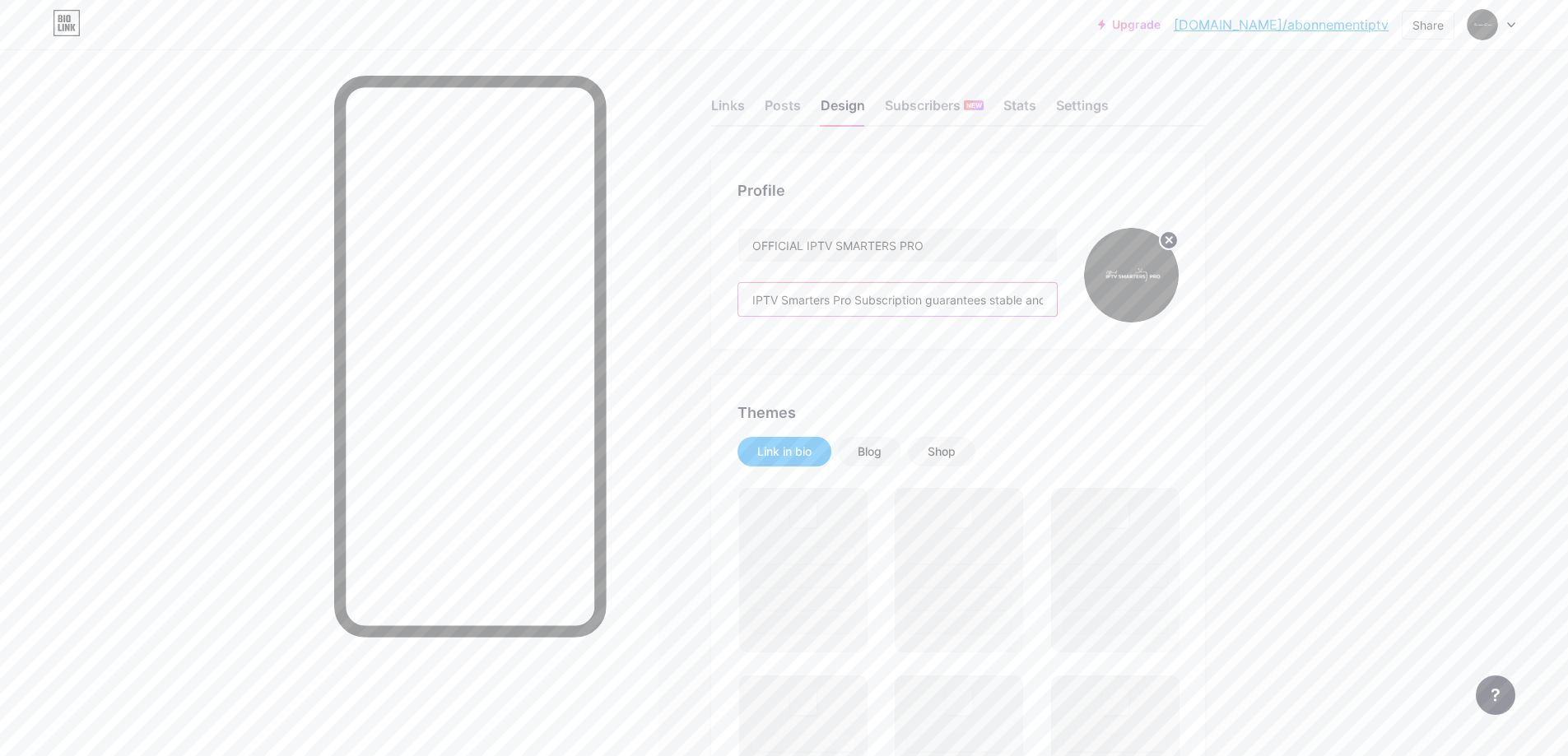
click at [927, 311] on input "IPTV Smarters Pro Subscription guarantees stable and smooth access to a wide se…" at bounding box center [897, 299] width 319 height 33
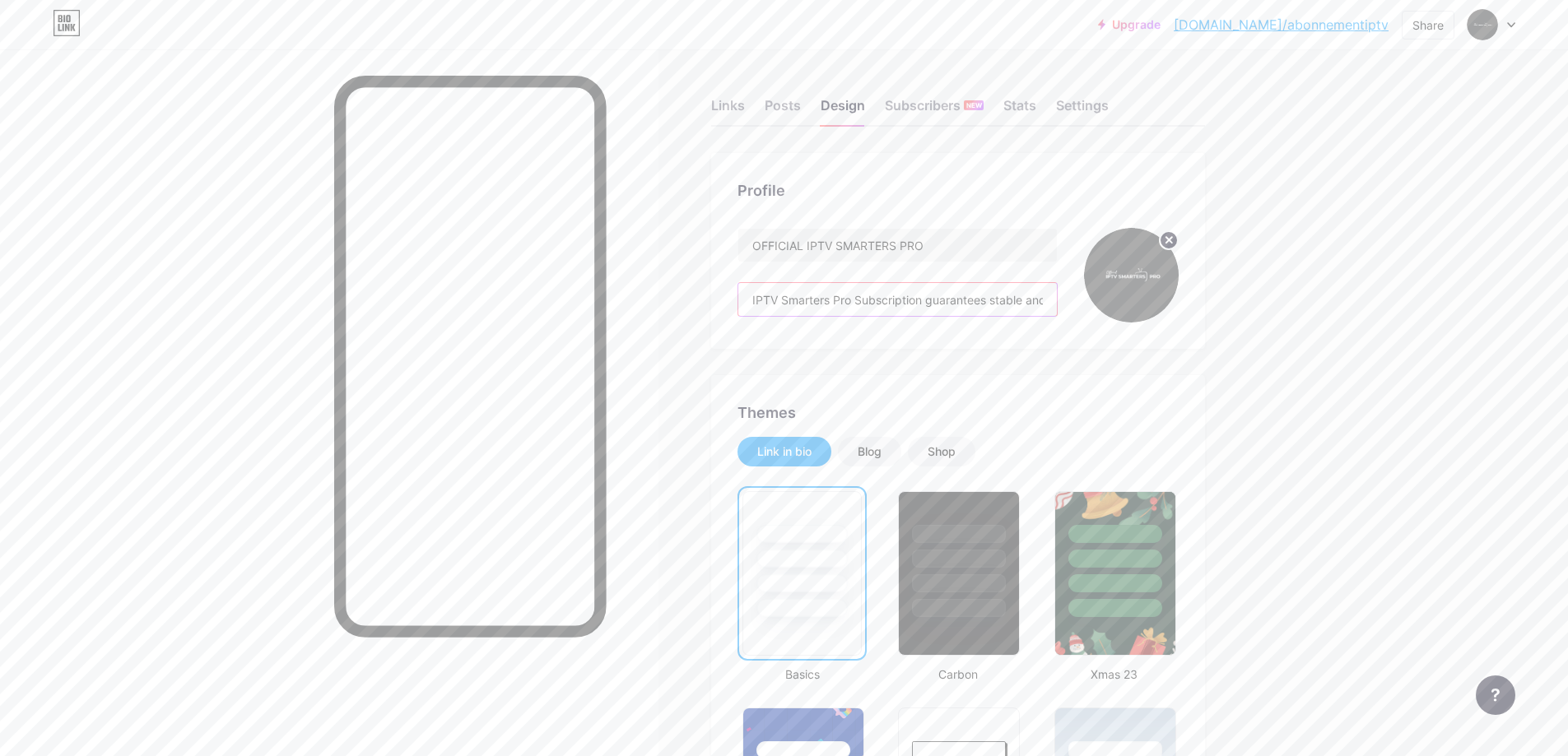
click at [846, 305] on input "IPTV Smarters Pro Subscription guarantees stable and smooth access to a wide se…" at bounding box center [897, 299] width 319 height 33
paste input "MARTERS PRO is one of the world's leading providers of next-generation informat…"
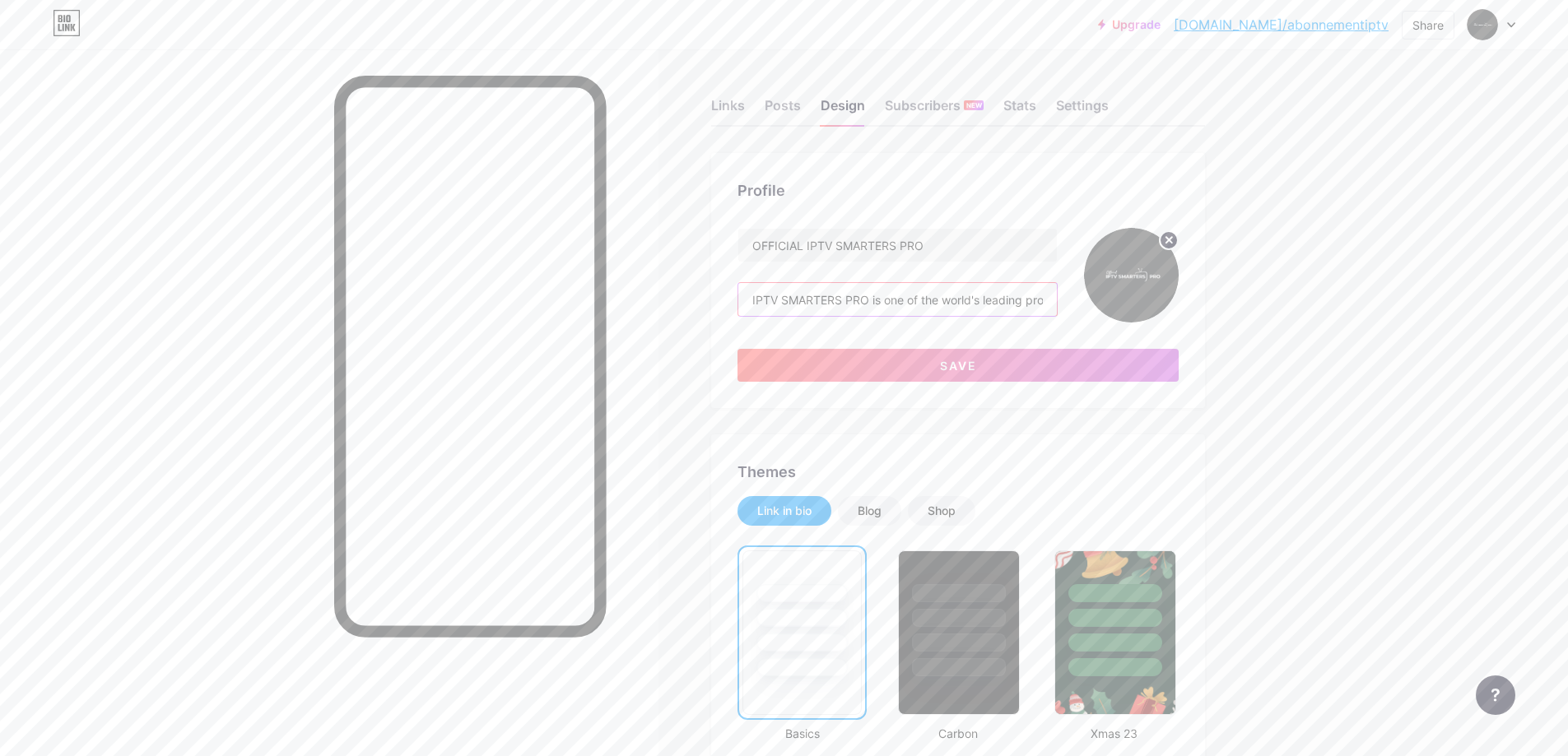
scroll to position [0, 393]
type input "IPTV SMARTERS PRO is one of the world's leading providers of next-generation in…"
click at [874, 370] on button "Save" at bounding box center [958, 365] width 441 height 33
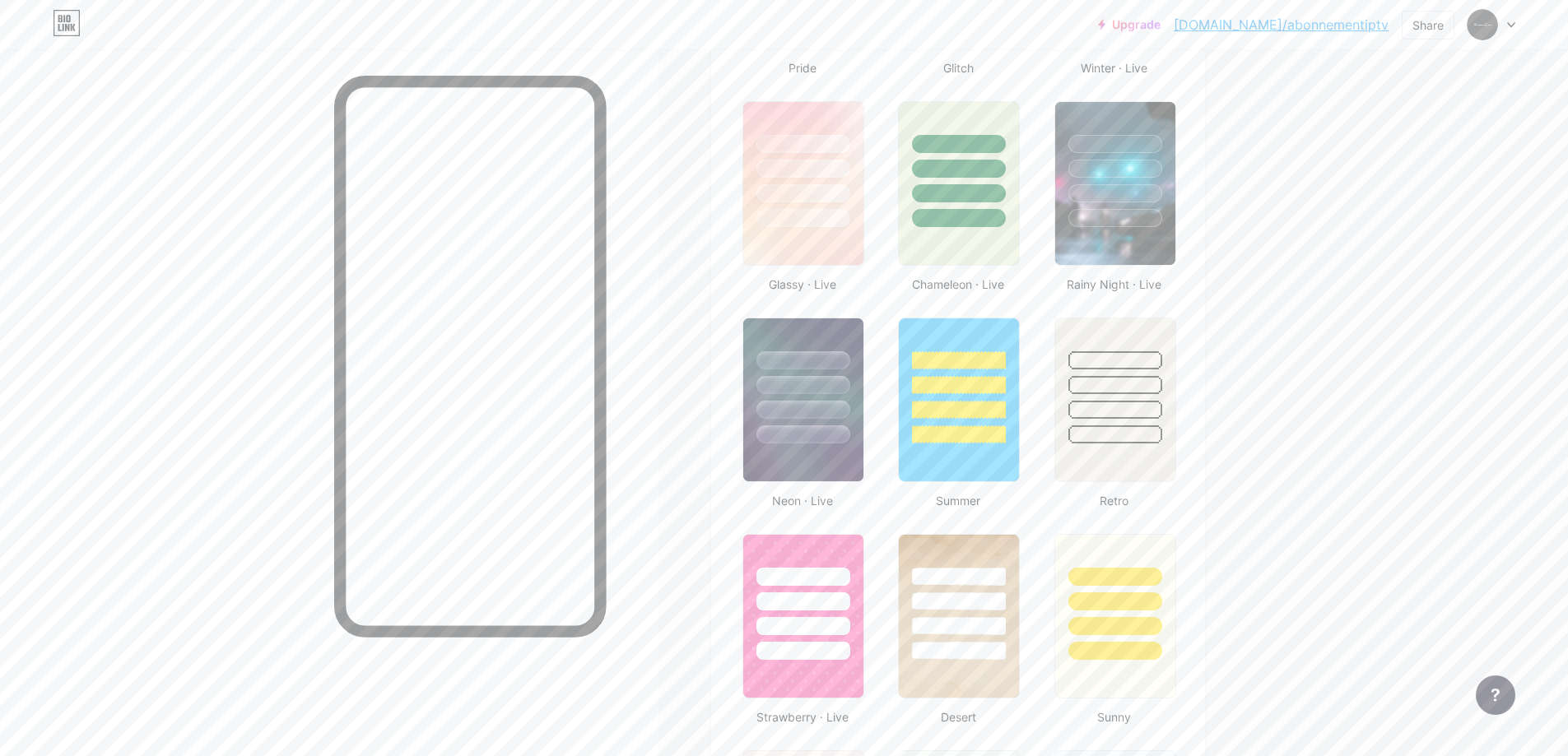
scroll to position [1235, 0]
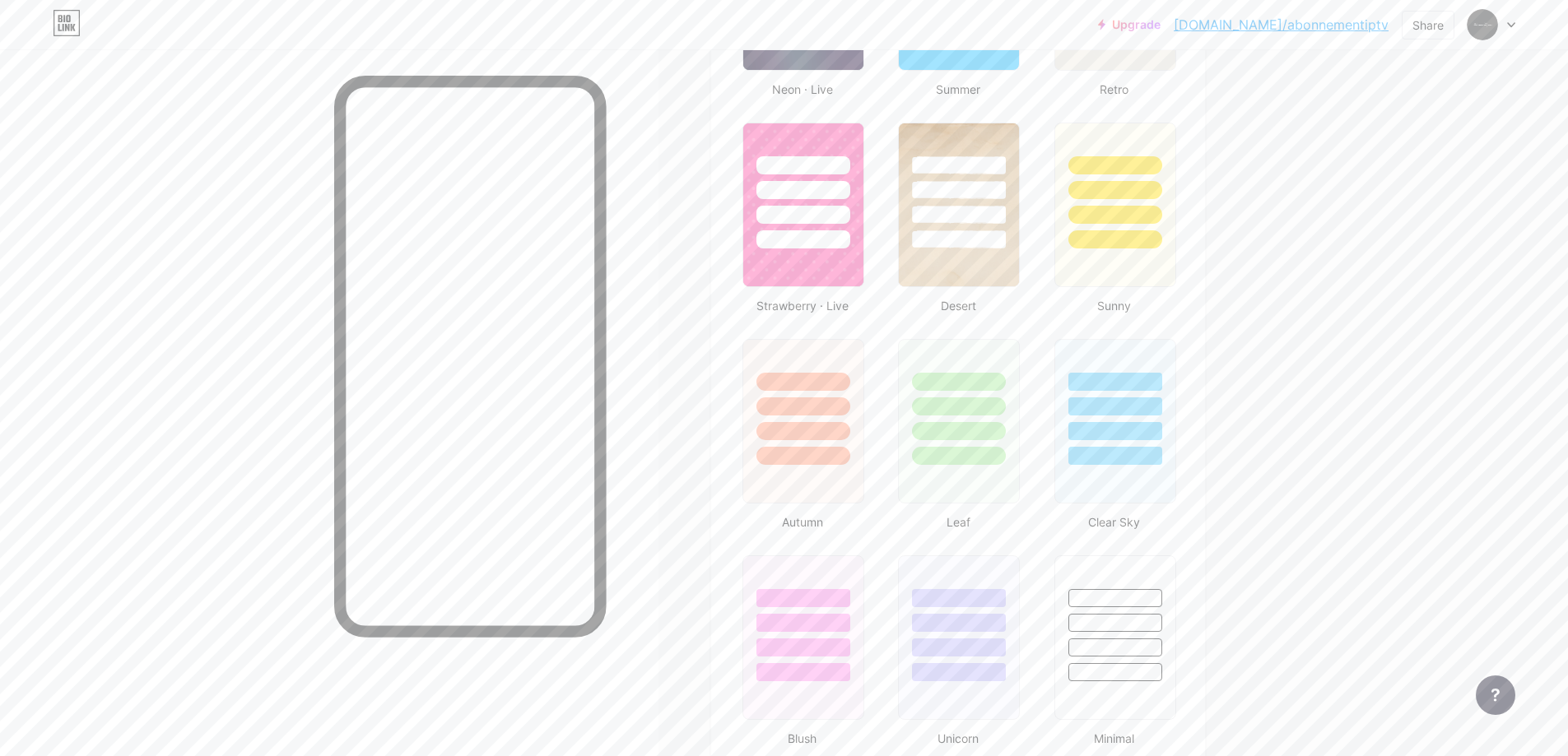
click at [257, 314] on div at bounding box center [328, 427] width 658 height 756
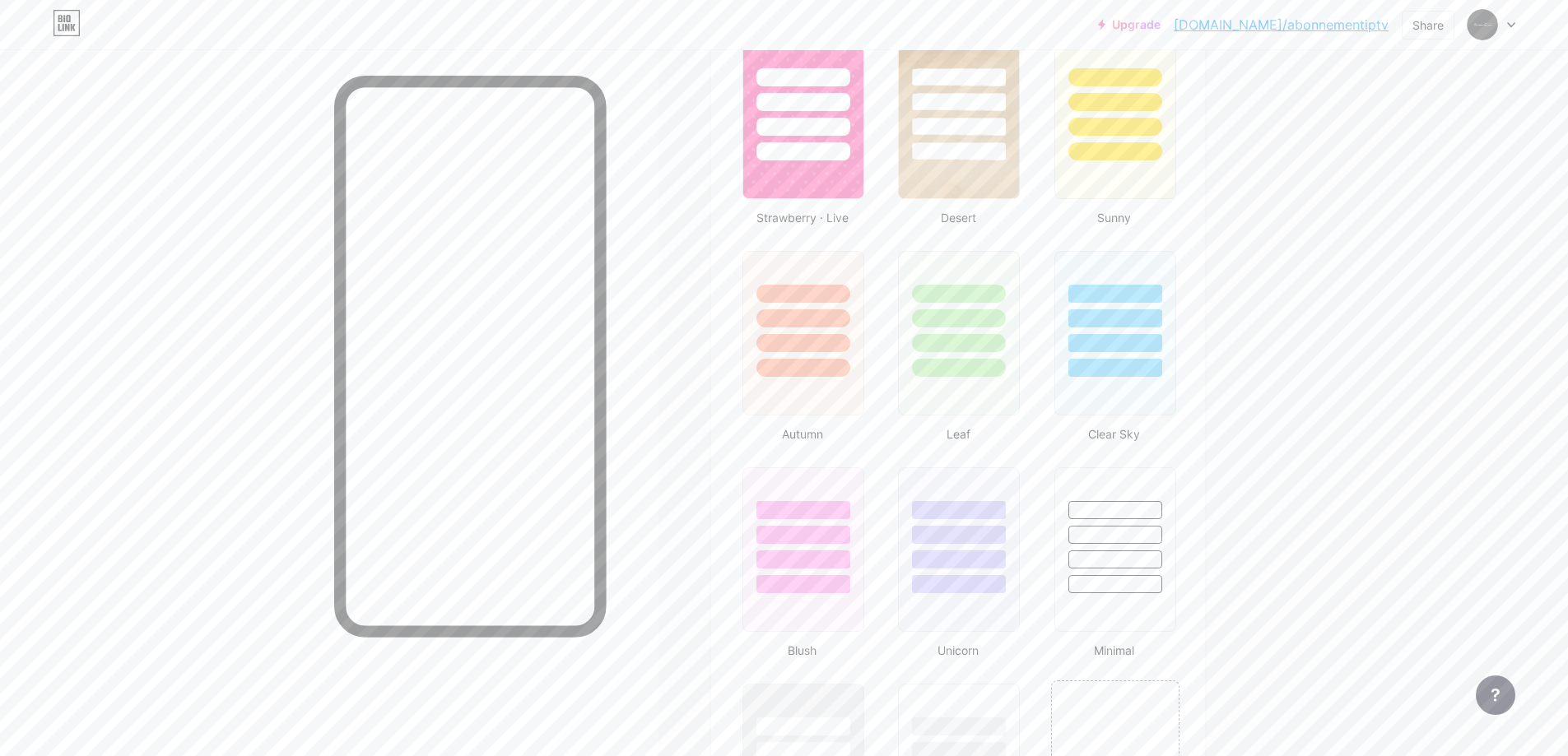
scroll to position [0, 0]
